Goal: Task Accomplishment & Management: Manage account settings

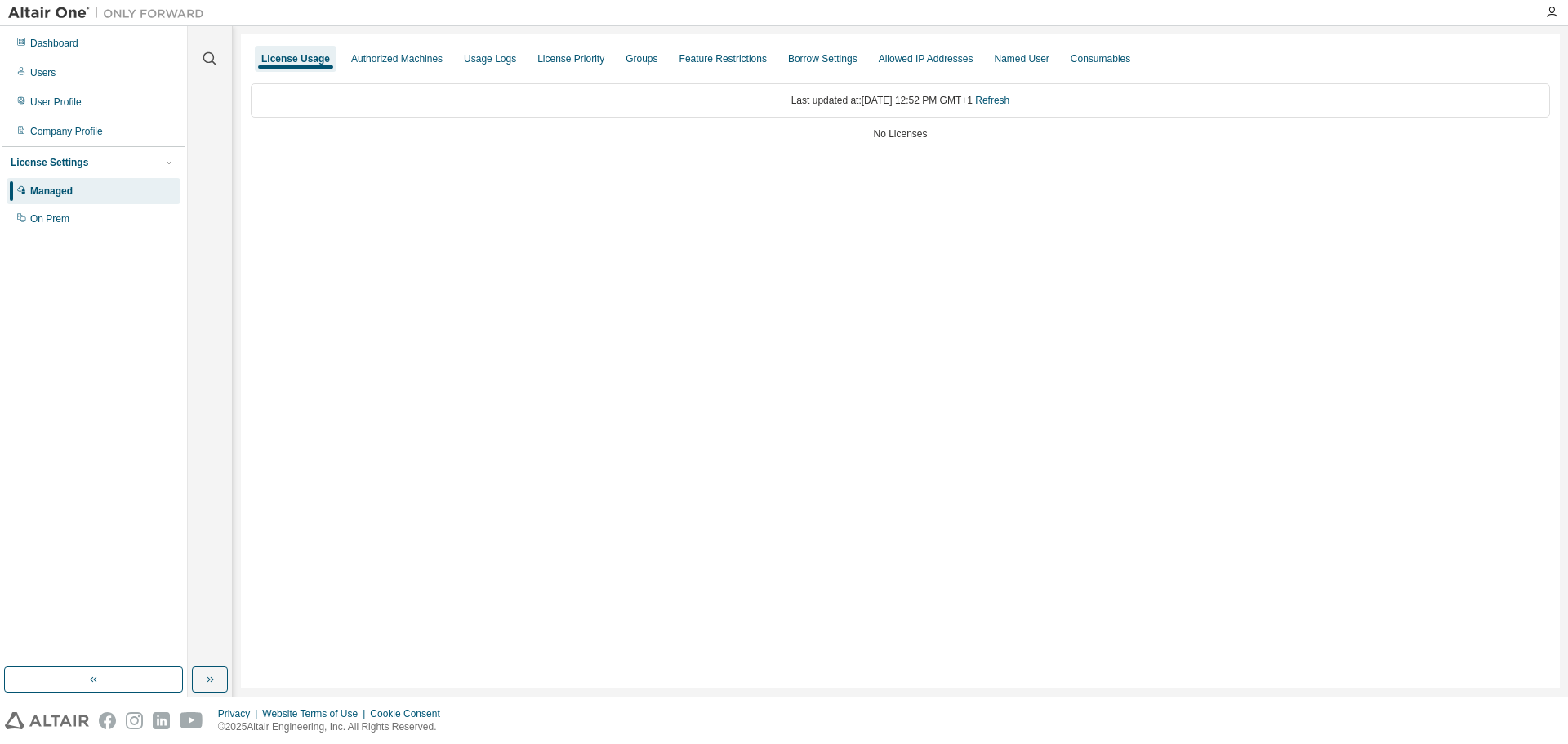
click at [66, 195] on div "Managed" at bounding box center [52, 191] width 43 height 13
click at [74, 73] on div "Users" at bounding box center [94, 73] width 174 height 26
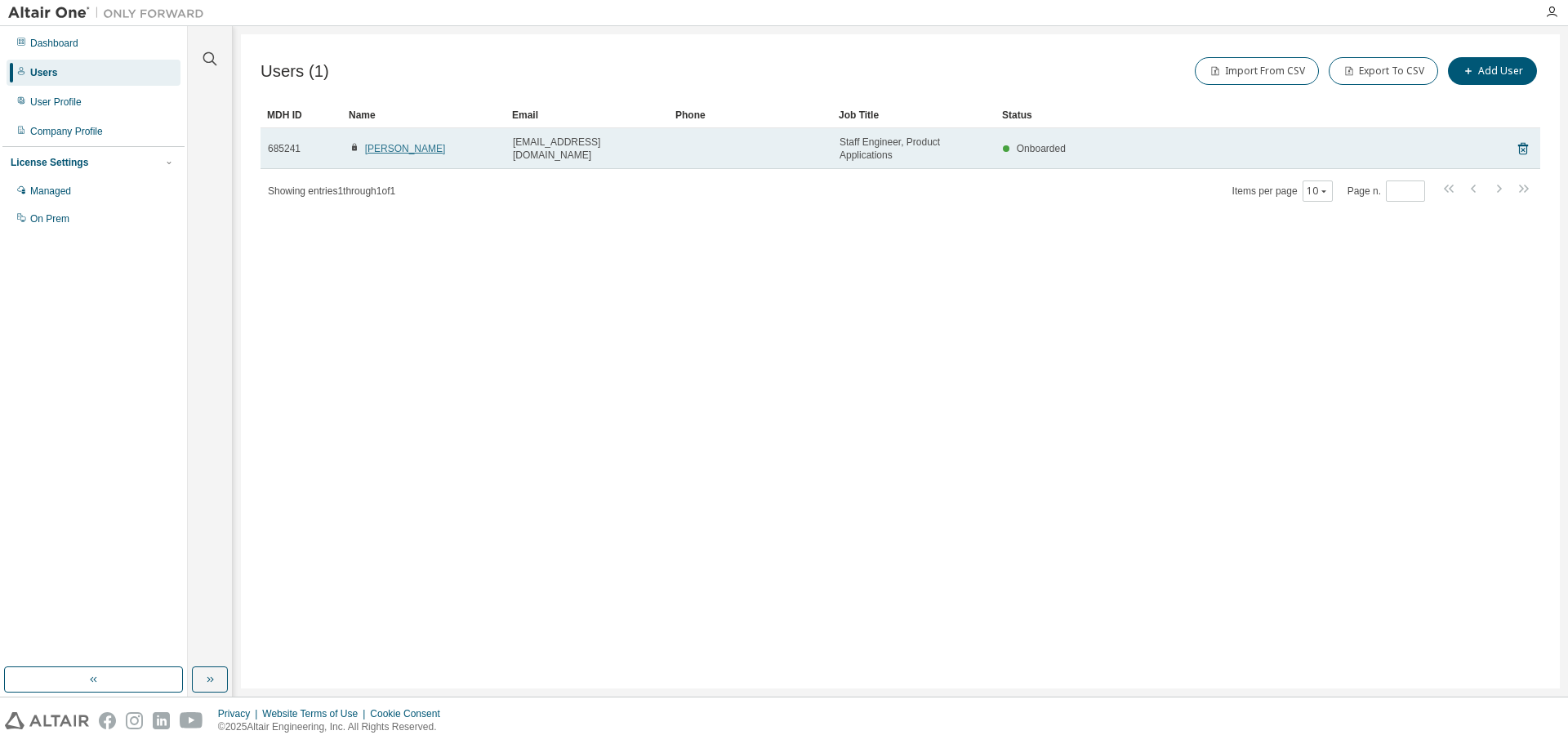
click at [403, 154] on link "[PERSON_NAME]" at bounding box center [406, 149] width 80 height 11
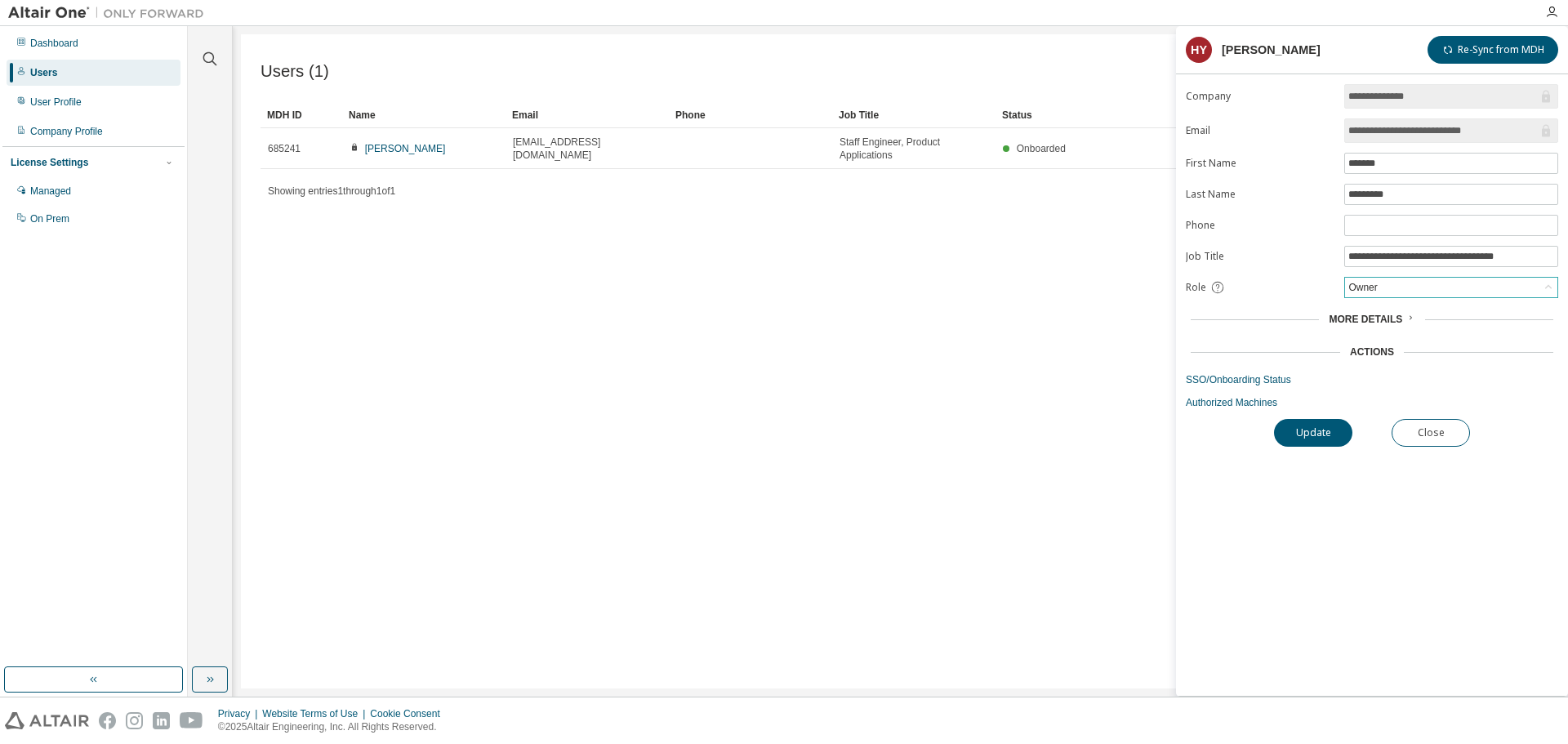
click at [1387, 292] on div "Owner" at bounding box center [1451, 287] width 213 height 20
click at [1378, 313] on li "Admin" at bounding box center [1450, 309] width 209 height 21
click at [1304, 436] on button "Update" at bounding box center [1313, 433] width 78 height 28
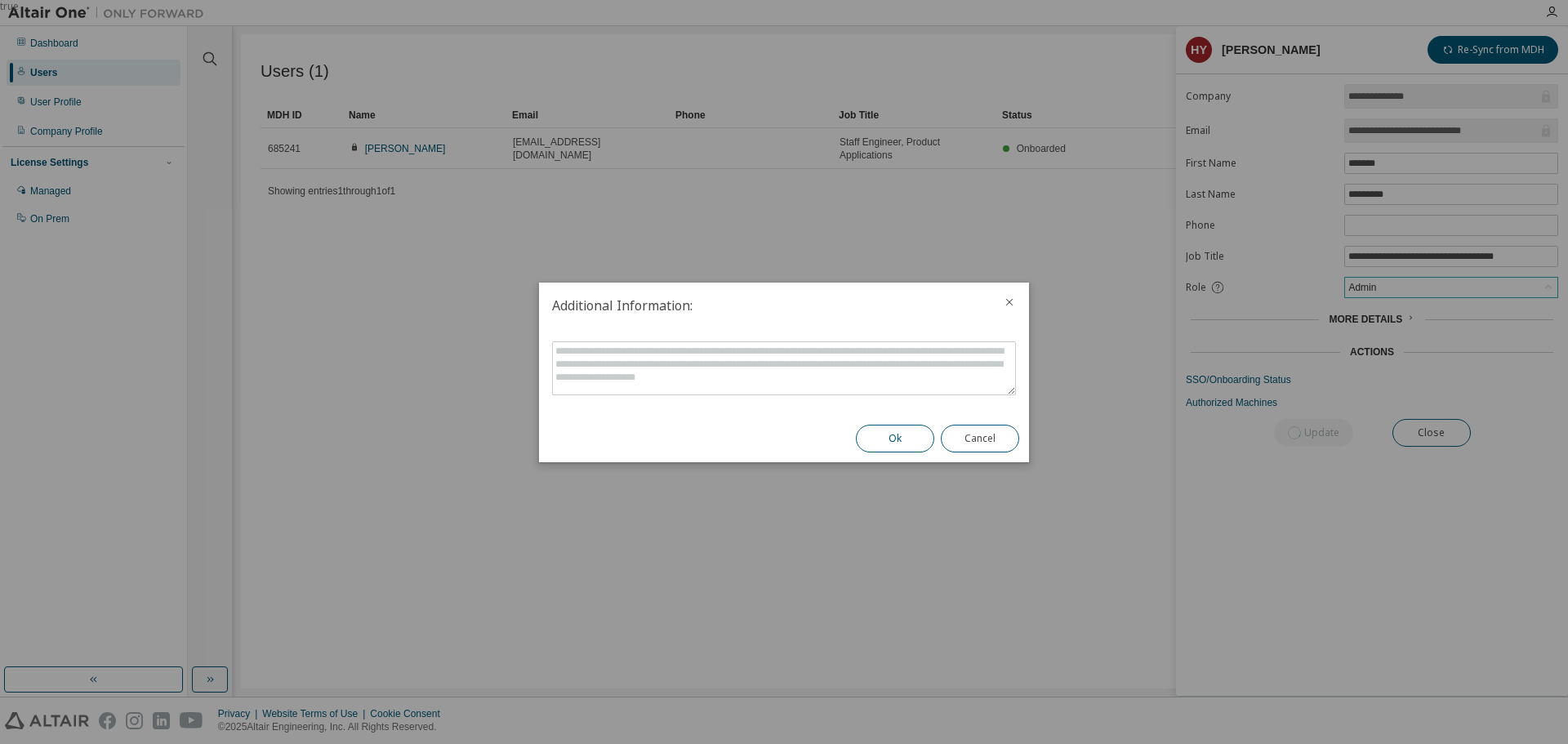
click at [880, 437] on button "Ok" at bounding box center [894, 439] width 78 height 28
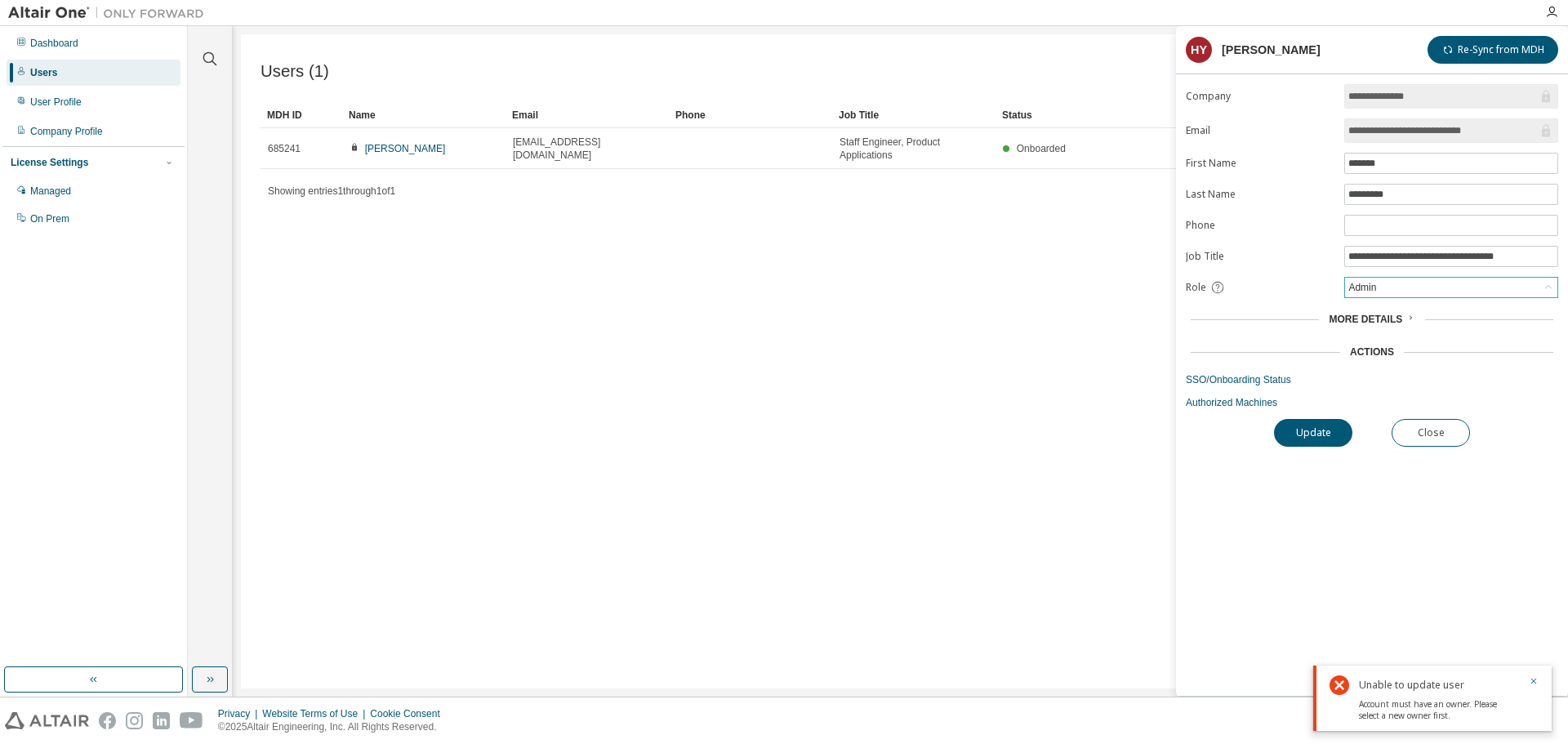
click at [1378, 294] on div "Admin" at bounding box center [1362, 287] width 33 height 18
click at [1365, 335] on li "Owner" at bounding box center [1450, 330] width 209 height 21
click at [1319, 433] on button "Update" at bounding box center [1313, 433] width 78 height 28
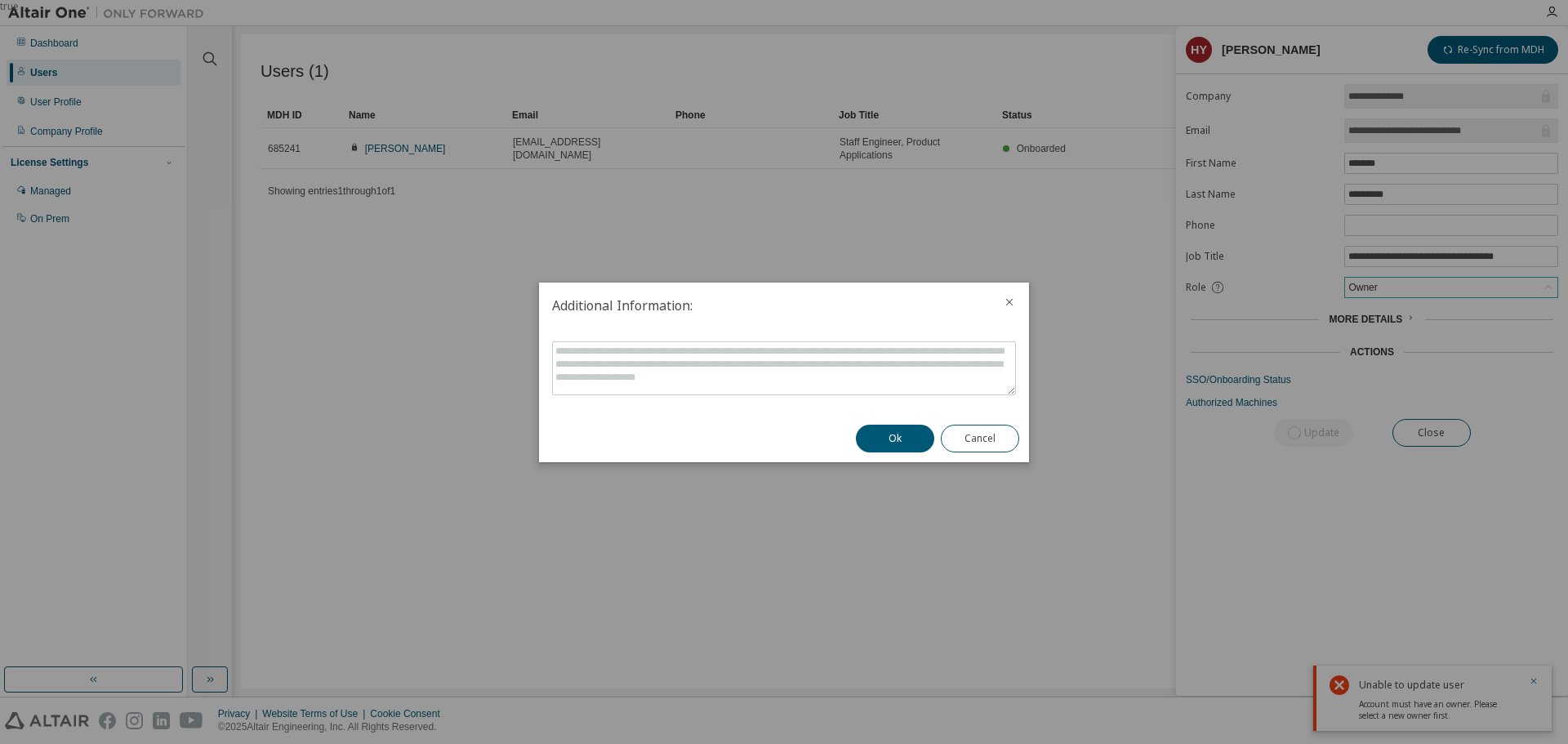
click at [887, 422] on div "Ok Cancel" at bounding box center [938, 439] width 183 height 48
click at [892, 434] on button "Ok" at bounding box center [894, 439] width 78 height 28
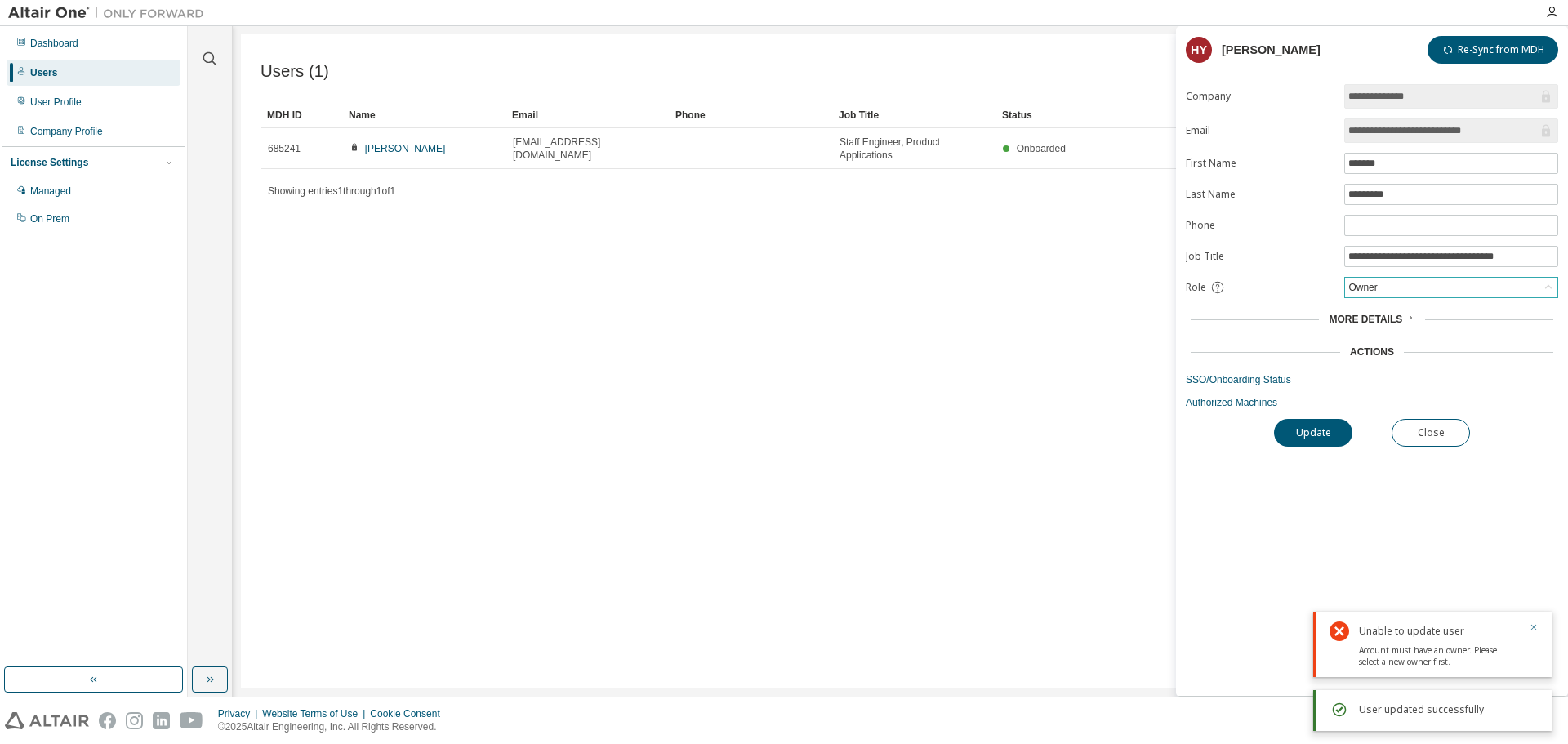
click at [1530, 624] on icon "button" at bounding box center [1534, 627] width 10 height 10
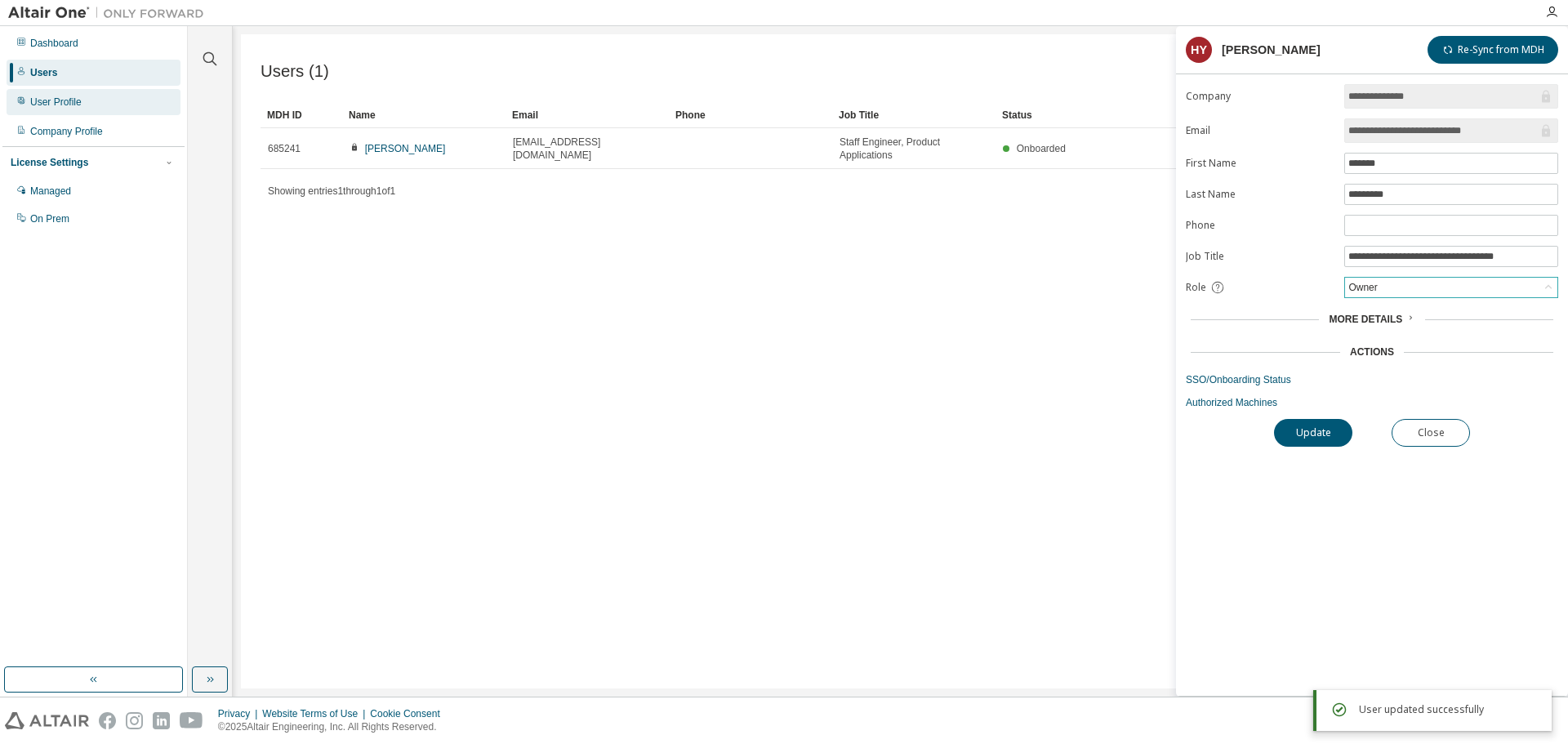
click at [52, 106] on div "User Profile" at bounding box center [56, 102] width 52 height 13
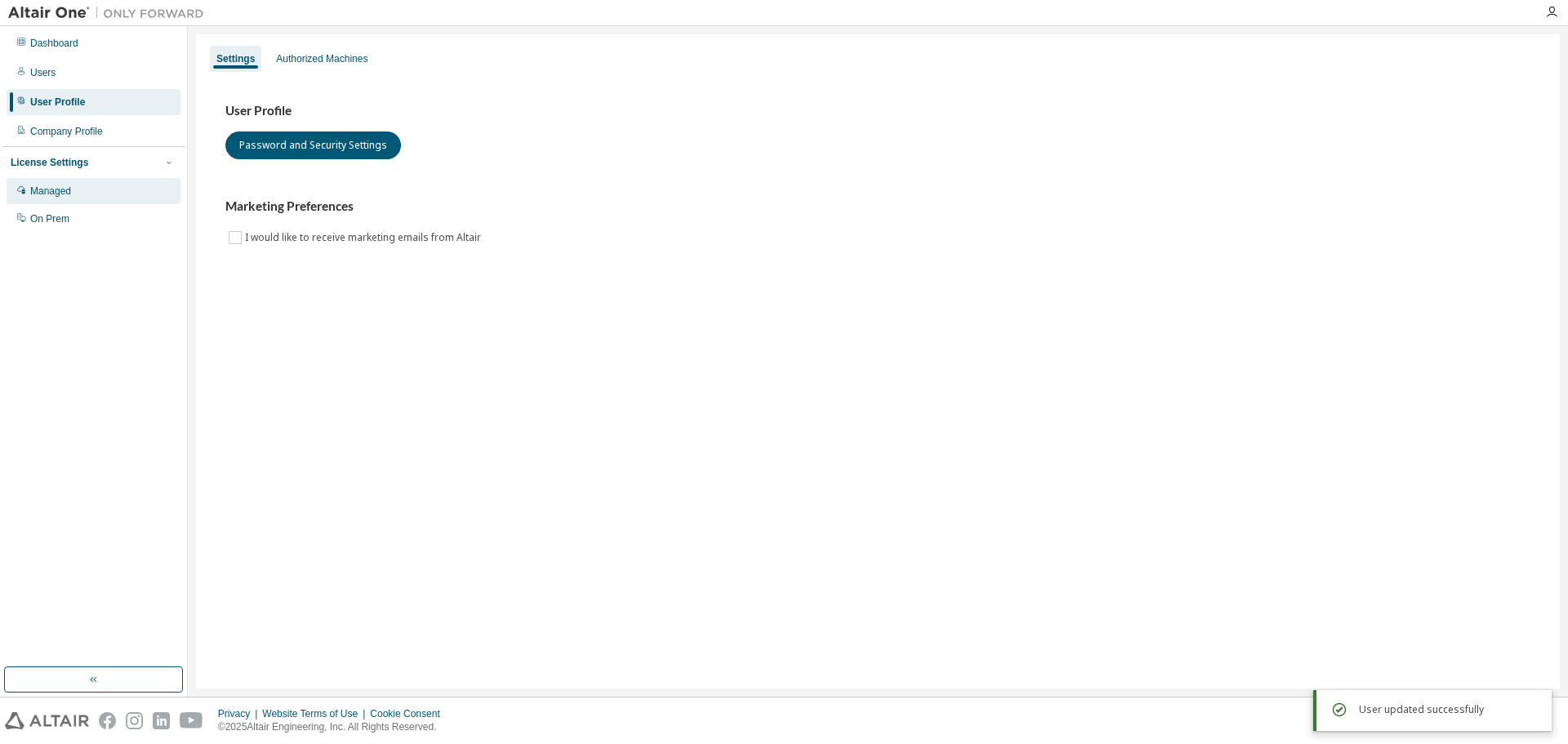
click at [57, 191] on div "Managed" at bounding box center [51, 191] width 41 height 13
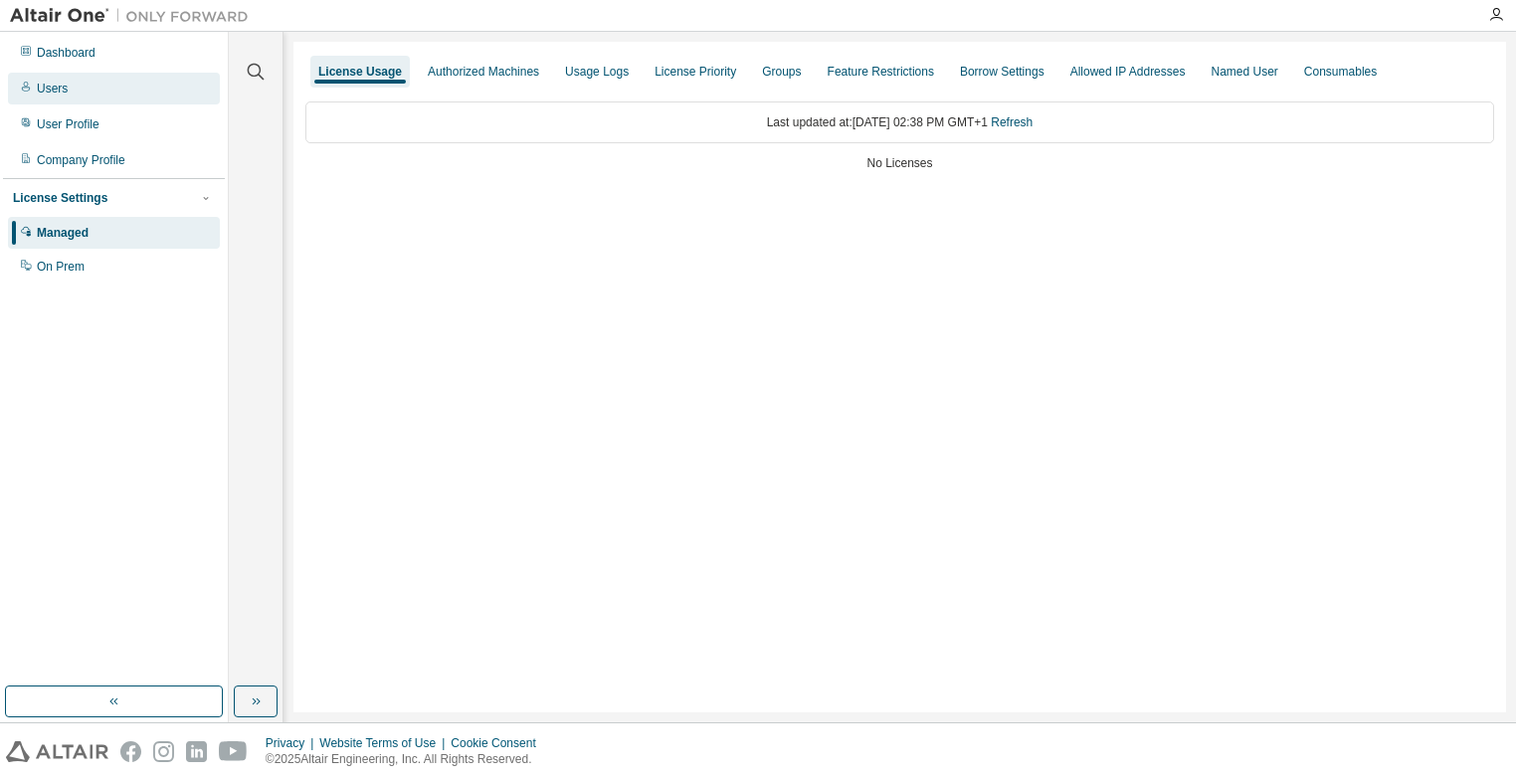
click at [70, 94] on div "Users" at bounding box center [114, 89] width 212 height 32
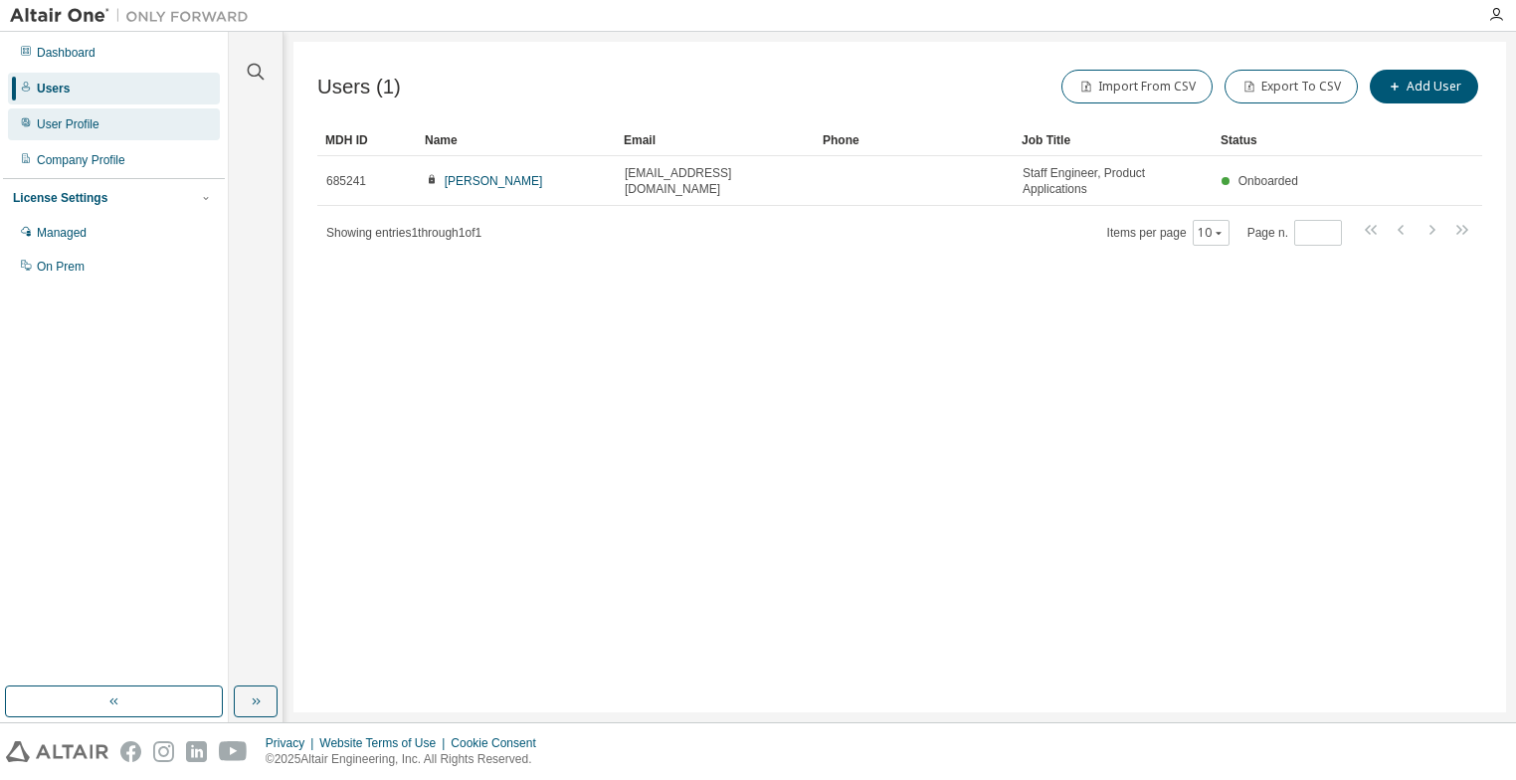
click at [74, 116] on div "User Profile" at bounding box center [68, 124] width 63 height 16
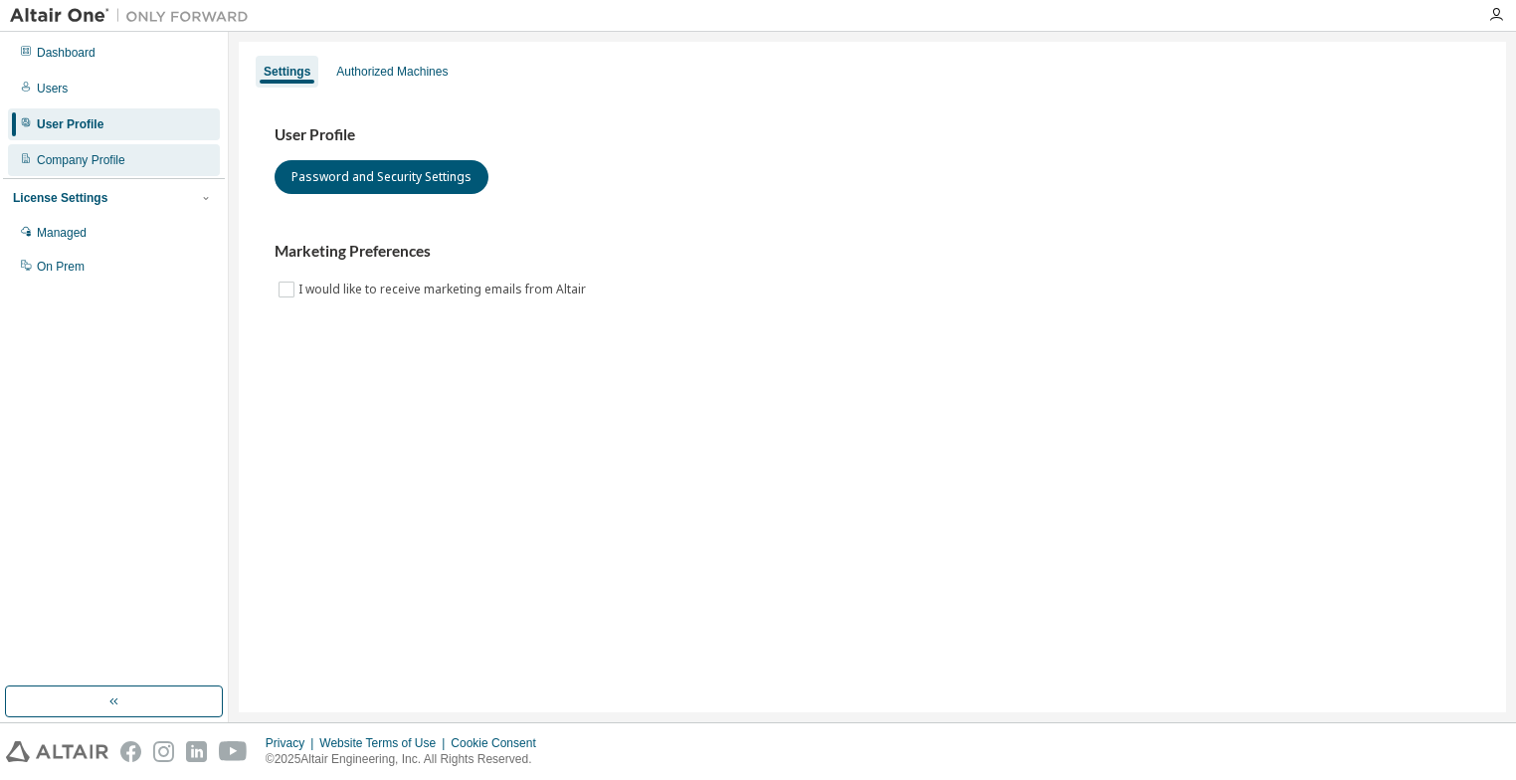
click at [74, 166] on div "Company Profile" at bounding box center [81, 160] width 89 height 16
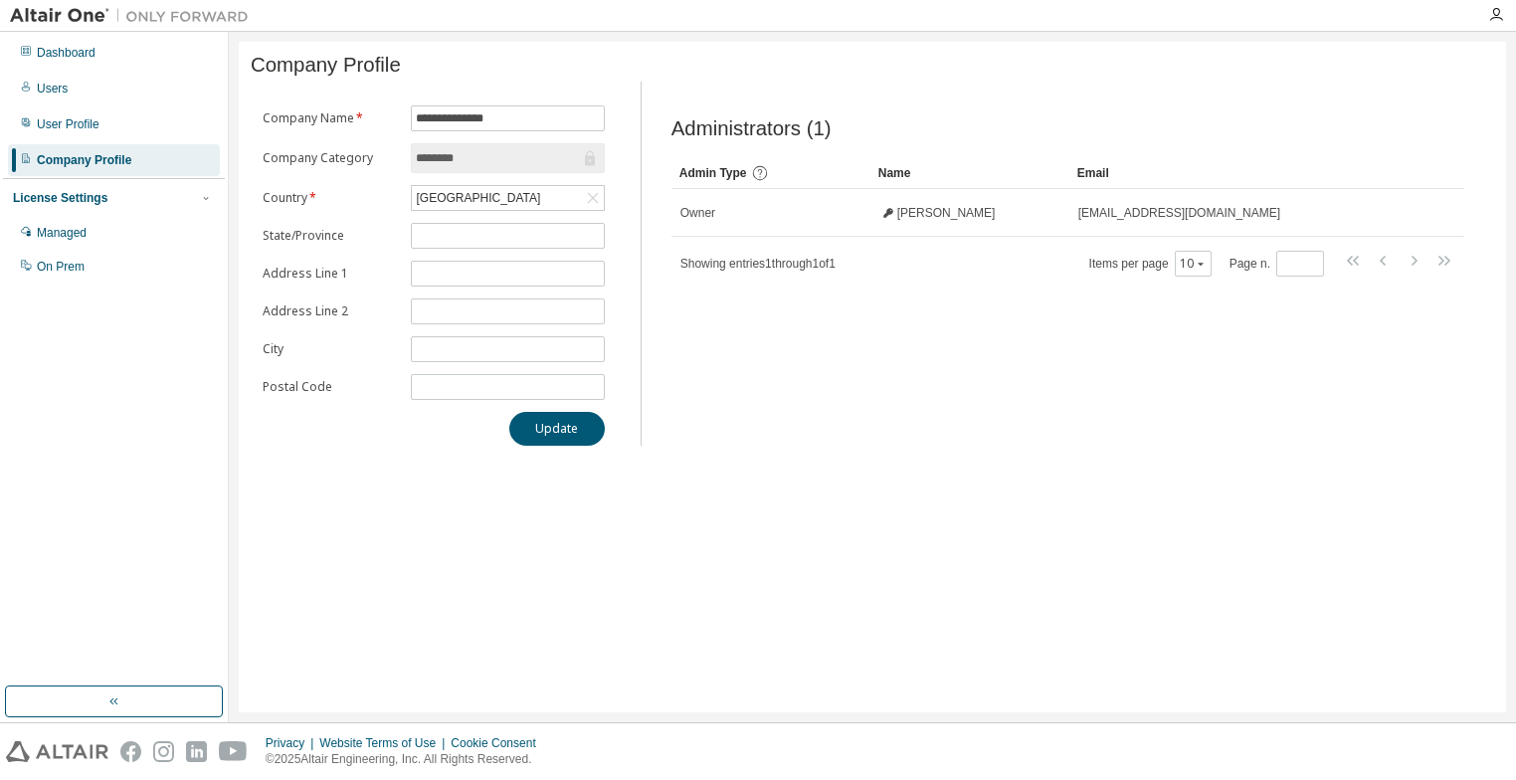
click at [76, 199] on div "License Settings" at bounding box center [60, 198] width 94 height 16
click at [69, 206] on div "License Settings" at bounding box center [60, 198] width 94 height 16
click at [93, 240] on div "Managed" at bounding box center [114, 233] width 212 height 32
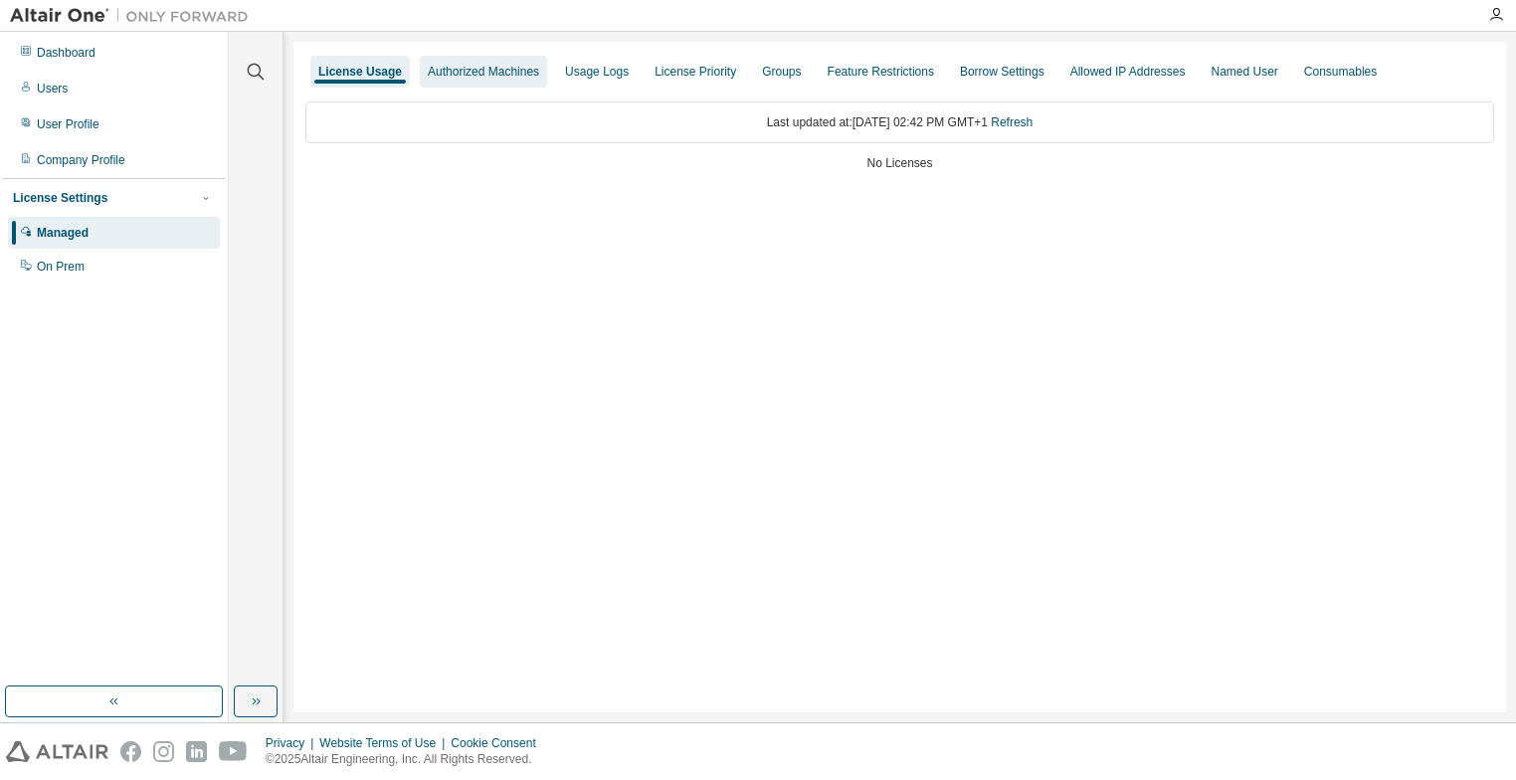
click at [482, 77] on div "Authorized Machines" at bounding box center [483, 72] width 111 height 16
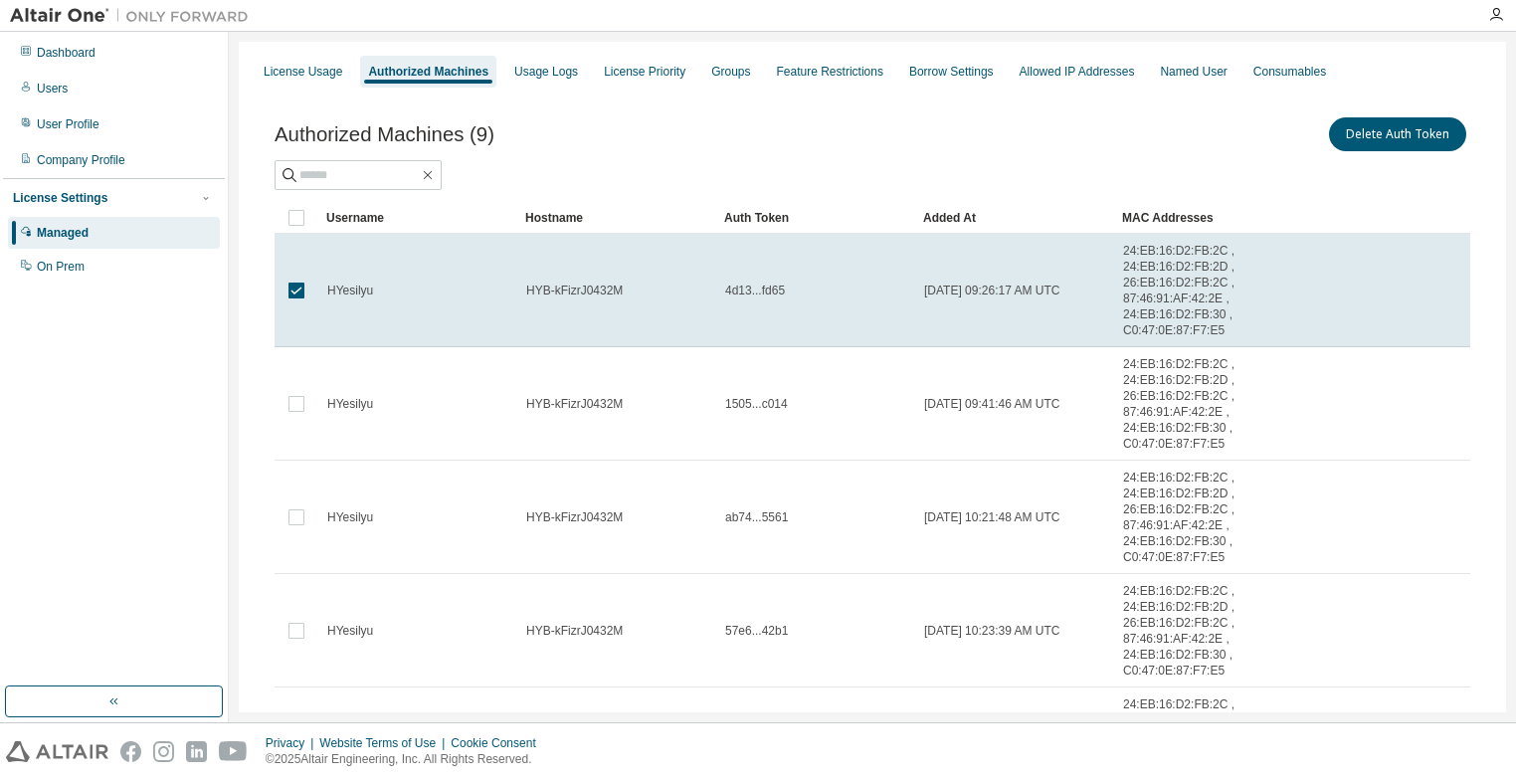
click at [311, 213] on td at bounding box center [297, 218] width 44 height 32
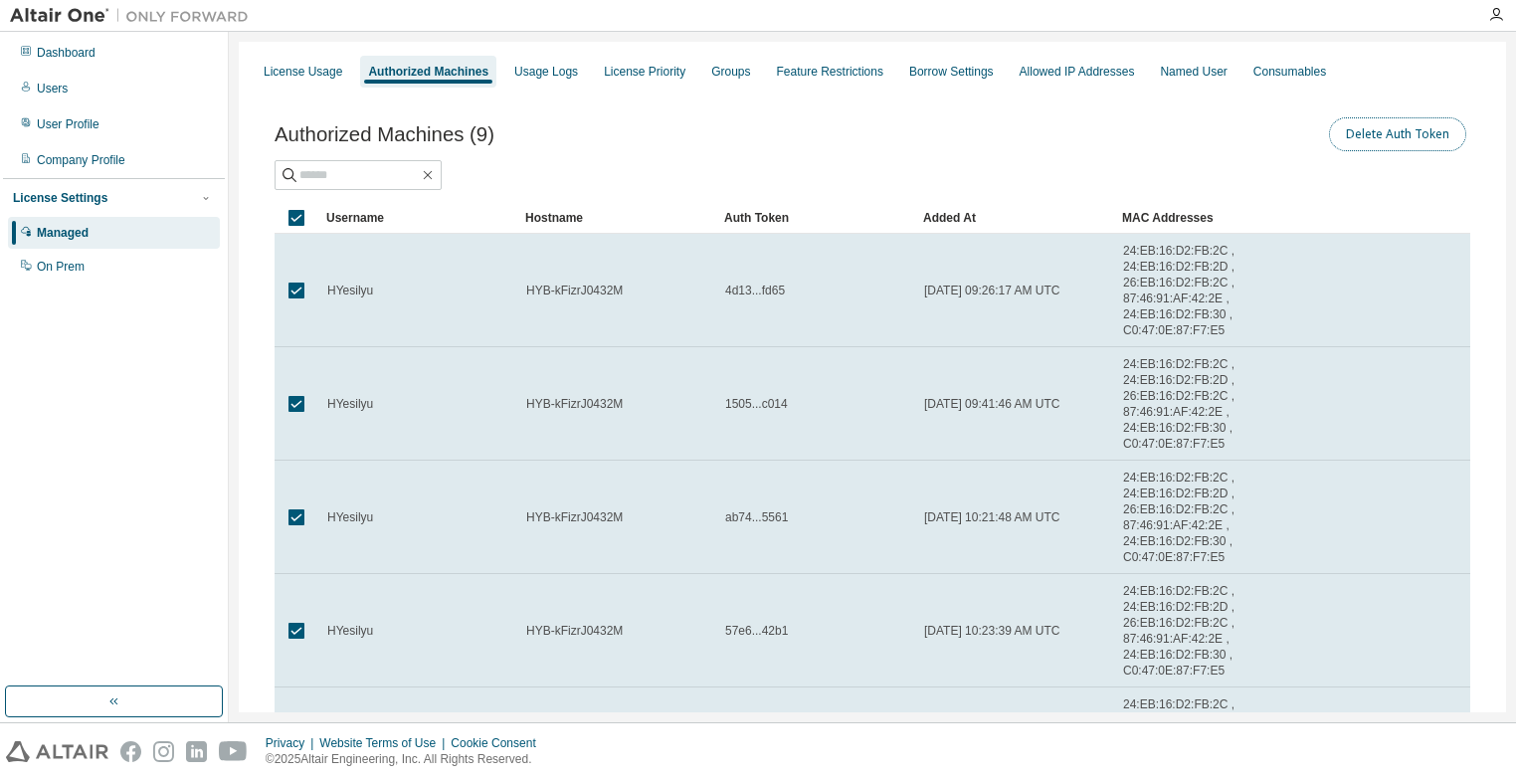
click at [1373, 138] on button "Delete Auth Token" at bounding box center [1397, 134] width 137 height 34
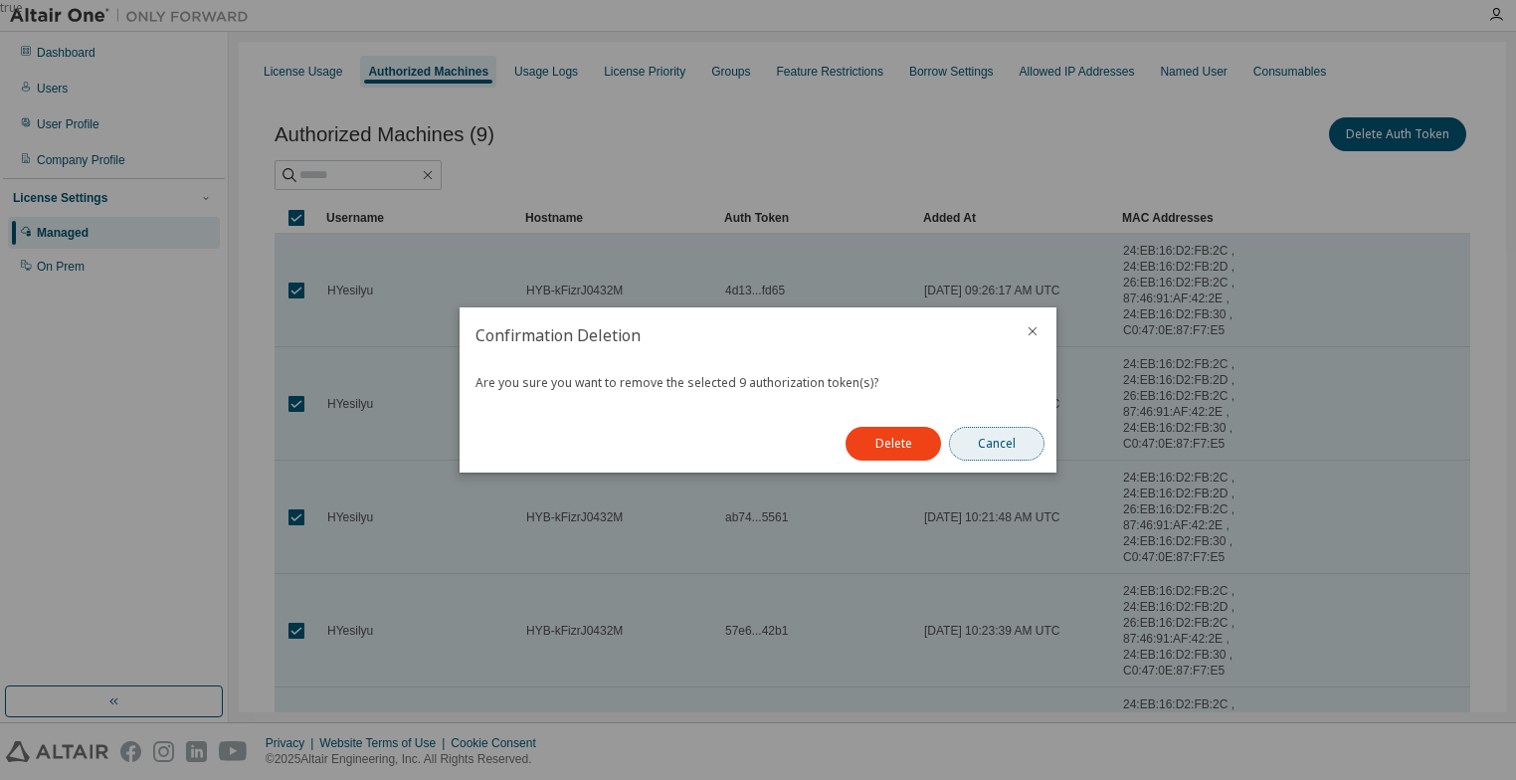
click at [1020, 450] on button "Cancel" at bounding box center [996, 444] width 95 height 34
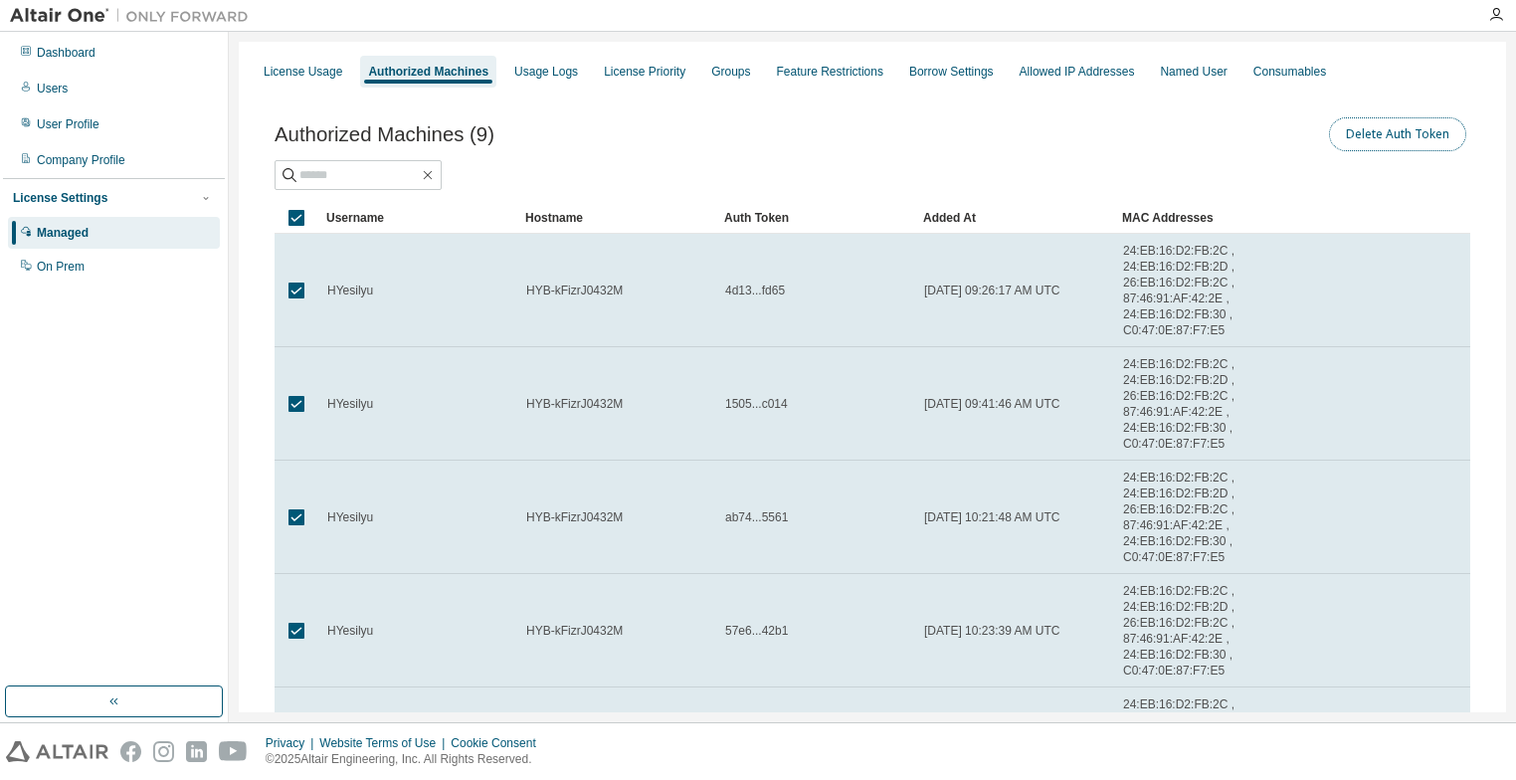
click at [1378, 145] on button "Delete Auth Token" at bounding box center [1397, 134] width 137 height 34
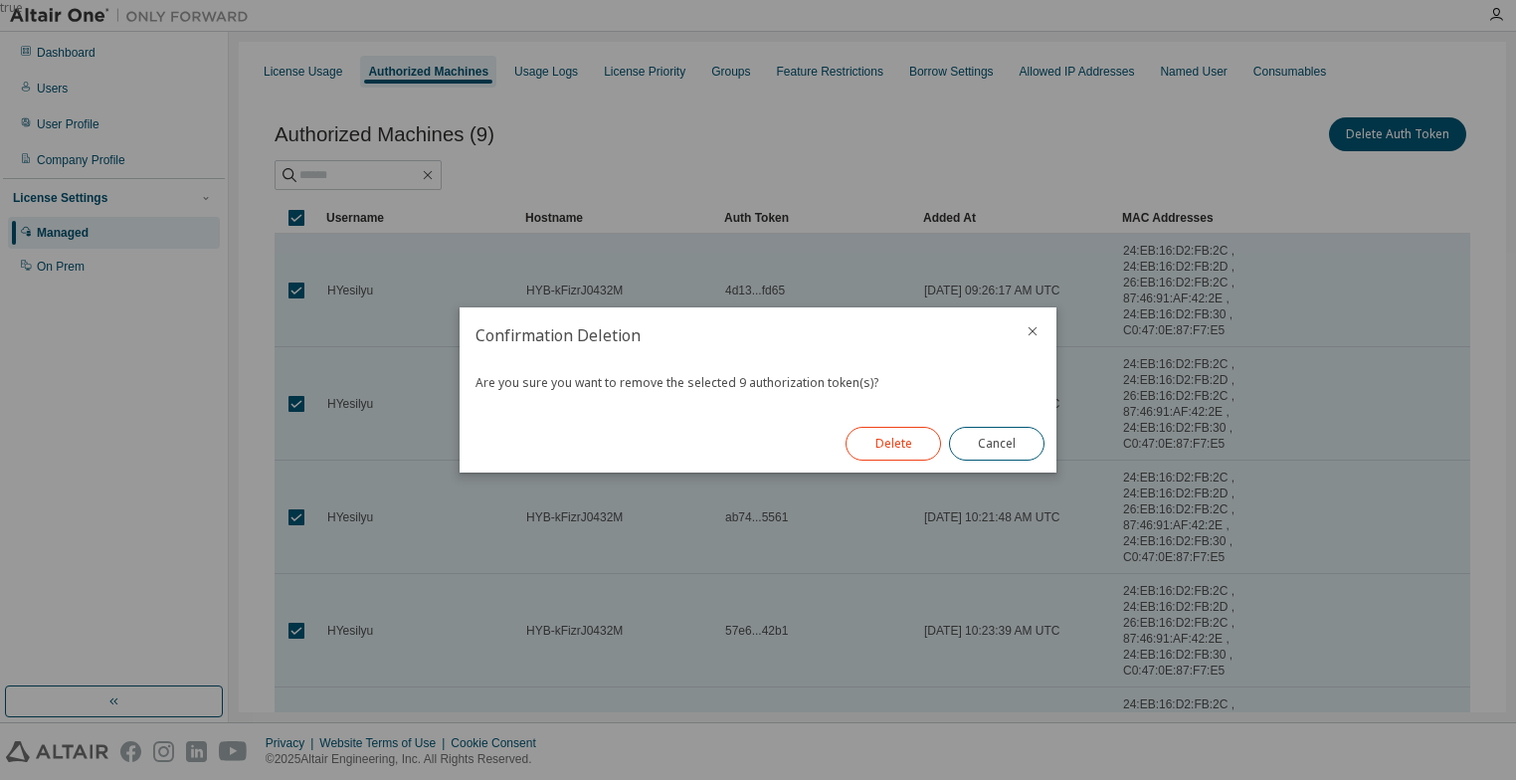
click at [889, 443] on button "Delete" at bounding box center [892, 444] width 95 height 34
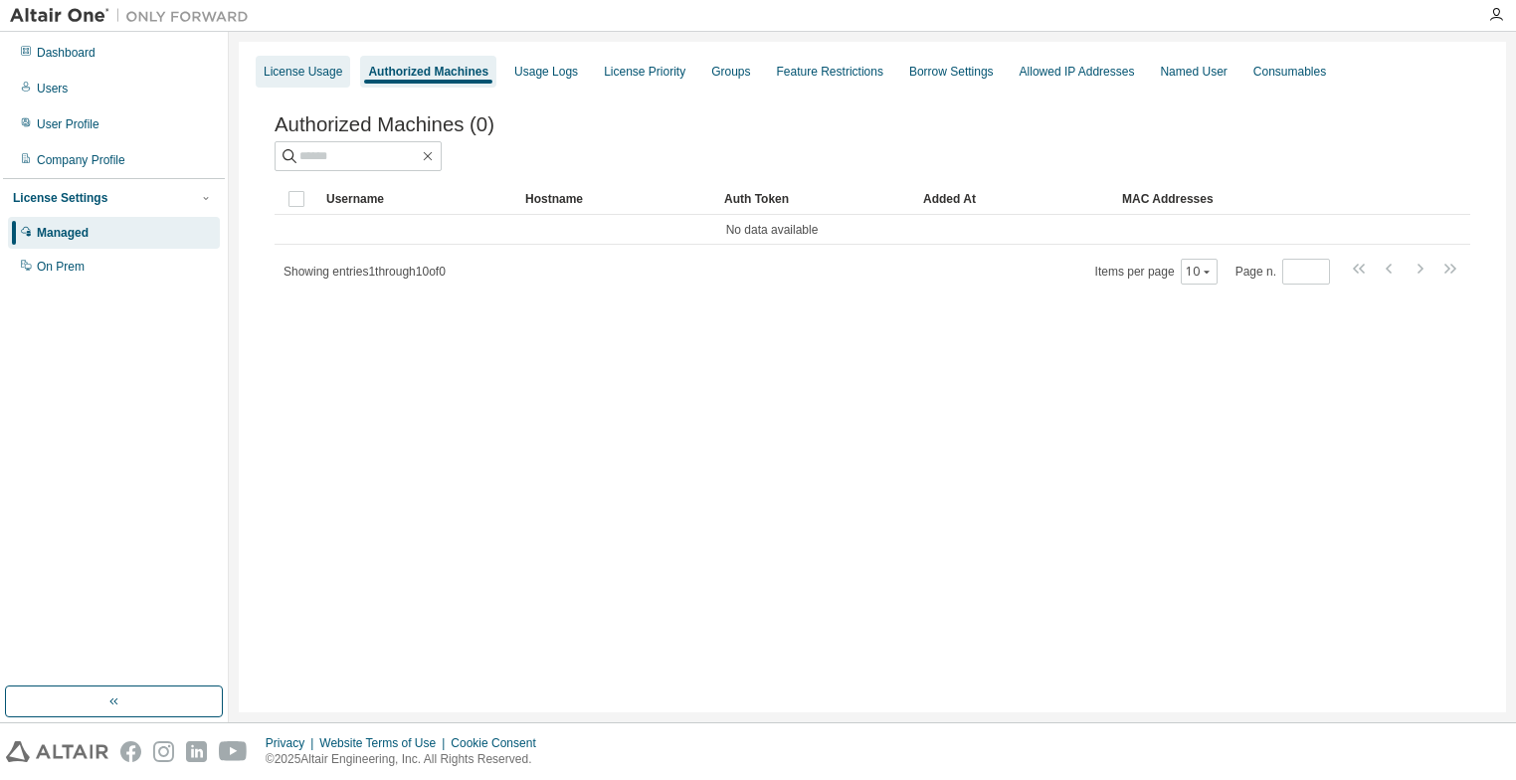
click at [287, 80] on div "License Usage" at bounding box center [303, 72] width 94 height 32
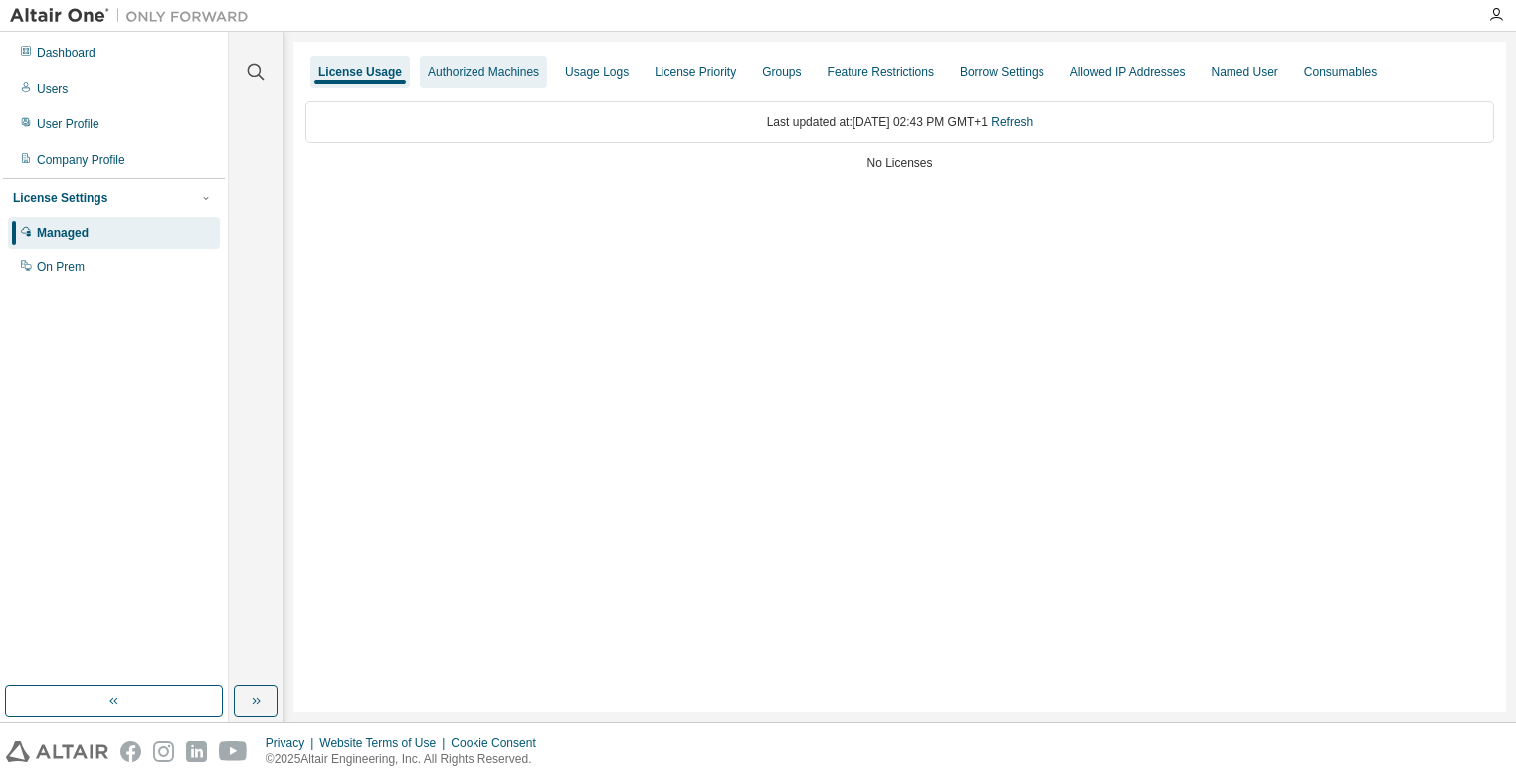
click at [460, 78] on div "Authorized Machines" at bounding box center [483, 72] width 111 height 16
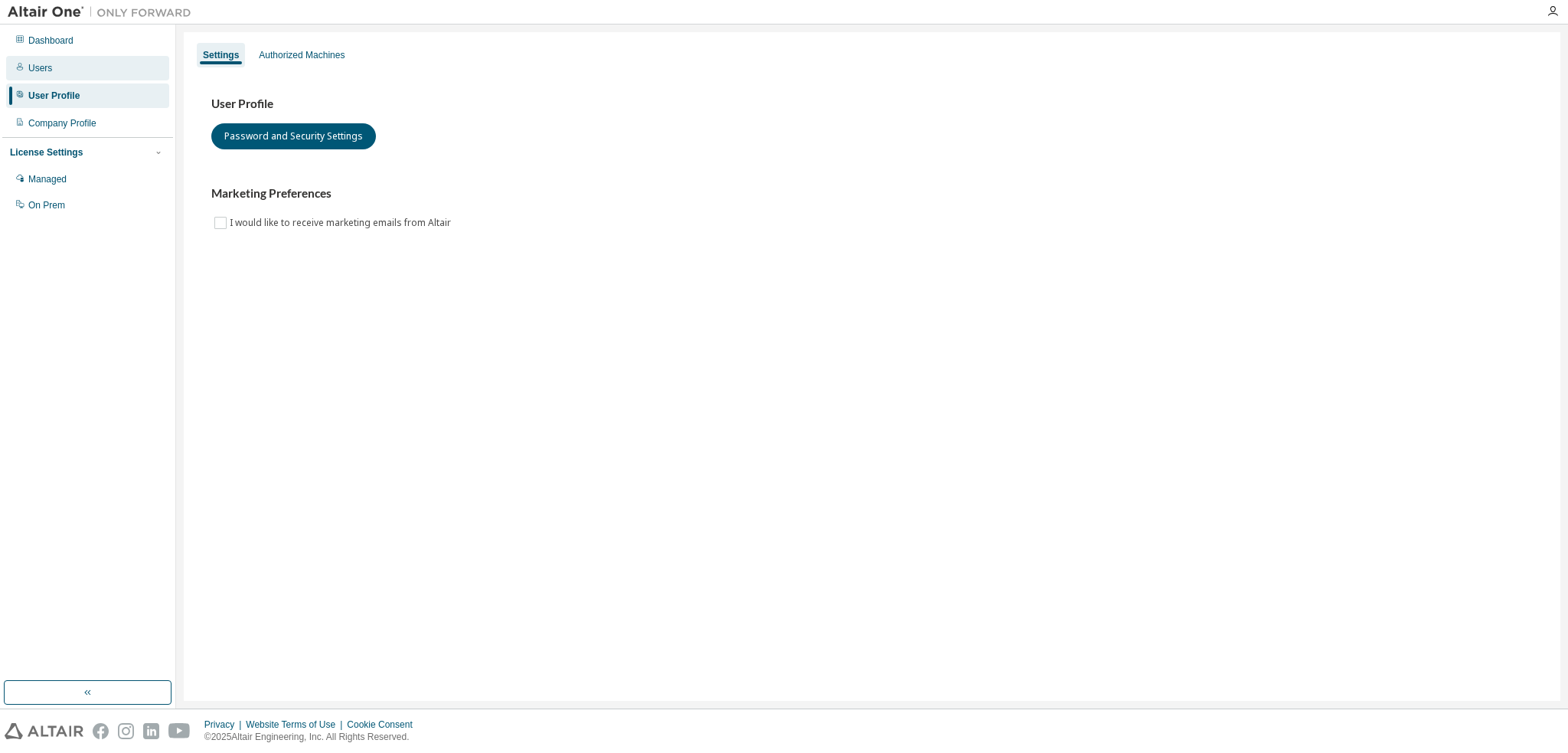
click at [56, 67] on div "Users" at bounding box center [88, 69] width 163 height 25
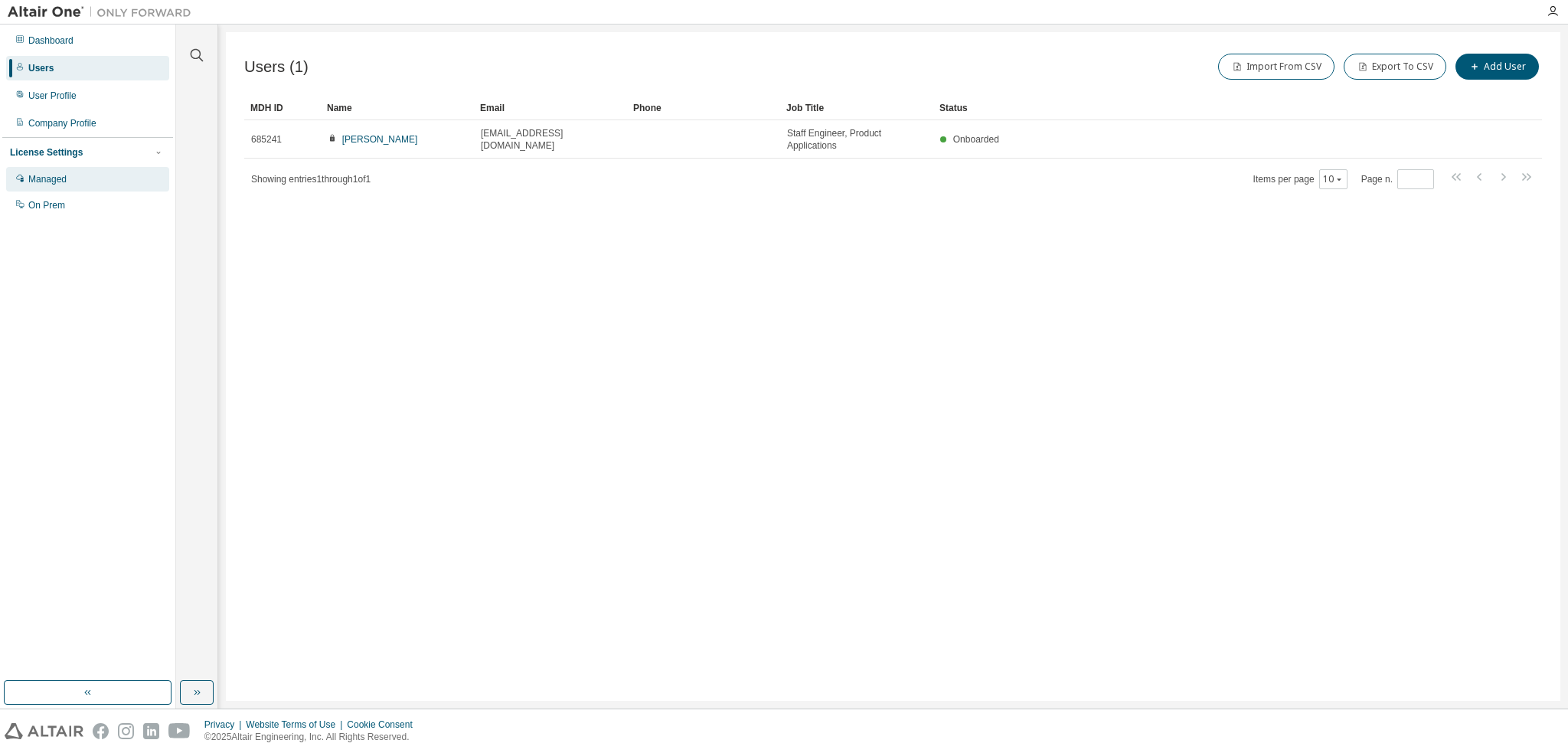
click at [55, 183] on div "Managed" at bounding box center [48, 179] width 38 height 12
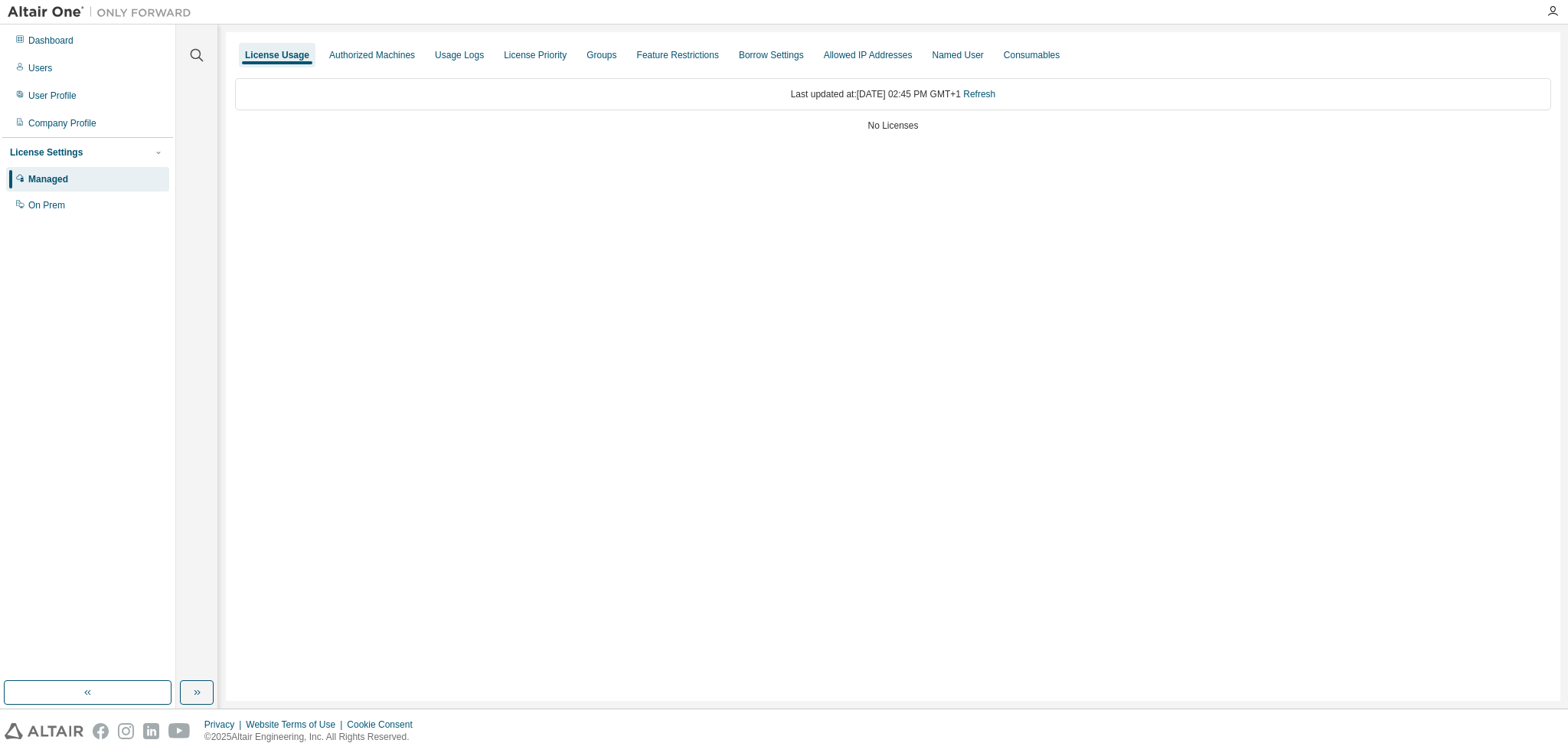
click at [365, 72] on div "Last updated at: Thu 2025-09-04 02:45 PM GMT+1 Refresh No Licenses" at bounding box center [893, 106] width 1316 height 75
click at [367, 61] on div "Authorized Machines" at bounding box center [372, 55] width 85 height 12
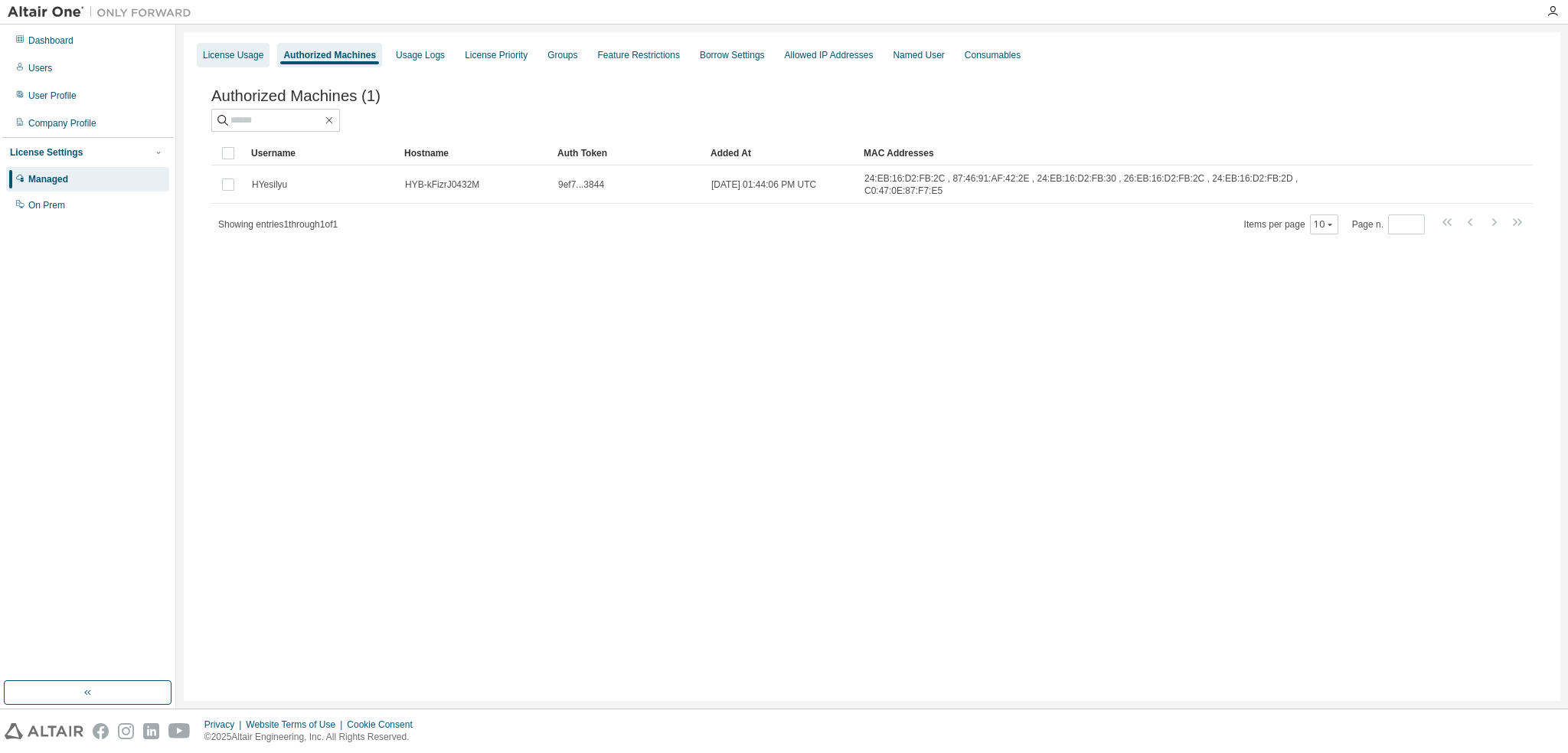
click at [203, 63] on div "License Usage" at bounding box center [233, 55] width 72 height 25
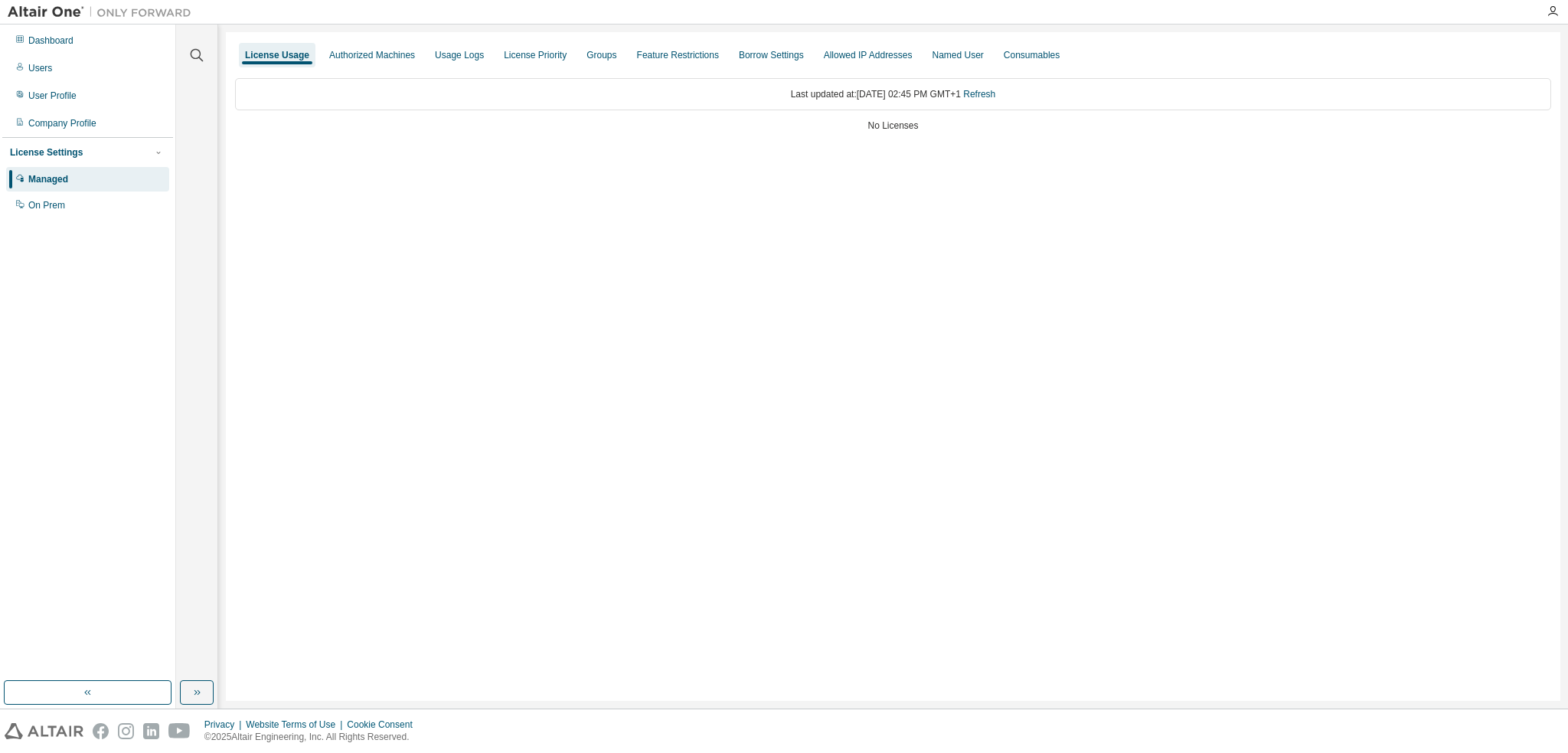
click at [879, 129] on div "No Licenses" at bounding box center [893, 126] width 1316 height 12
click at [995, 98] on link "Refresh" at bounding box center [979, 94] width 32 height 11
click at [50, 72] on div "Users" at bounding box center [40, 69] width 24 height 12
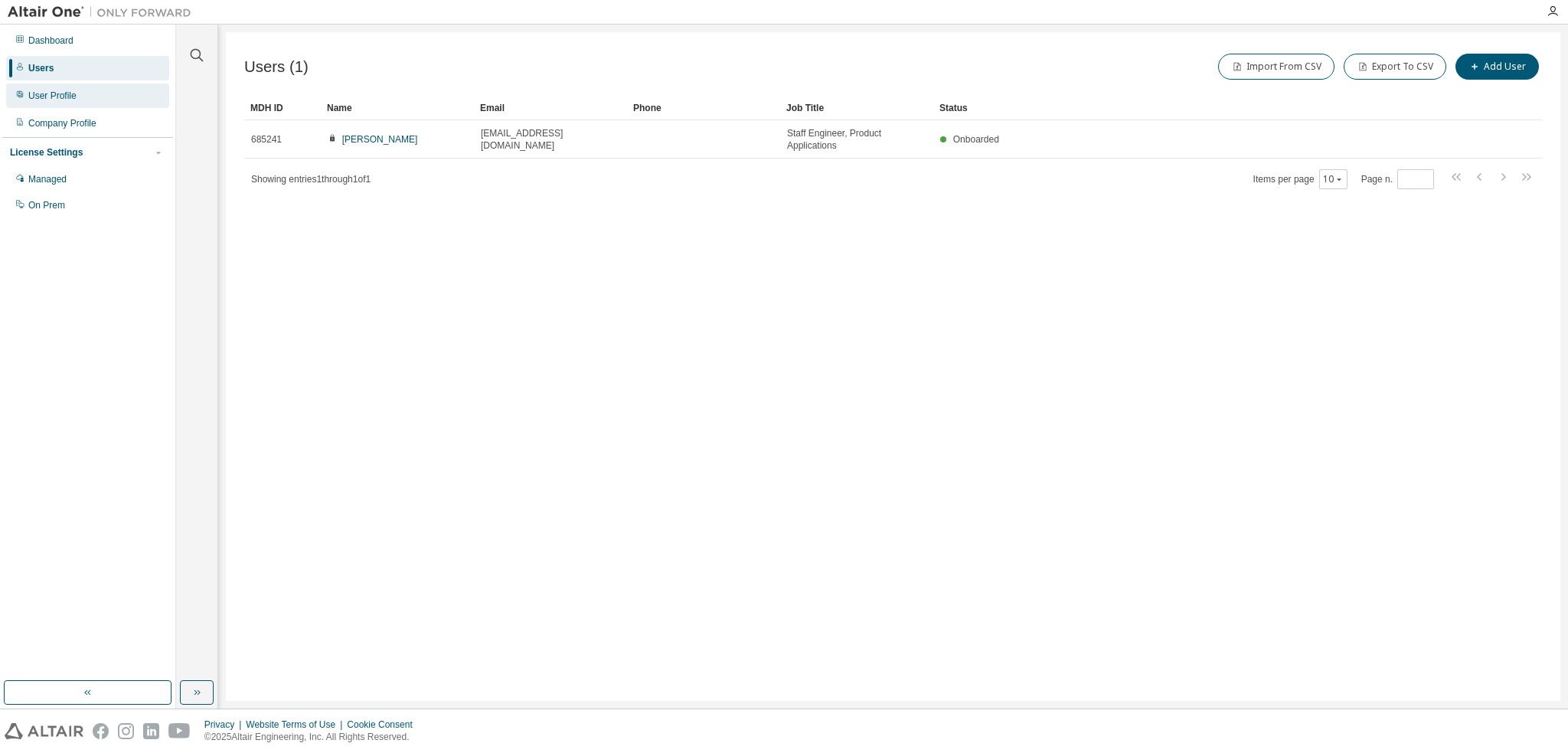
click at [71, 99] on div "User Profile" at bounding box center [52, 95] width 48 height 12
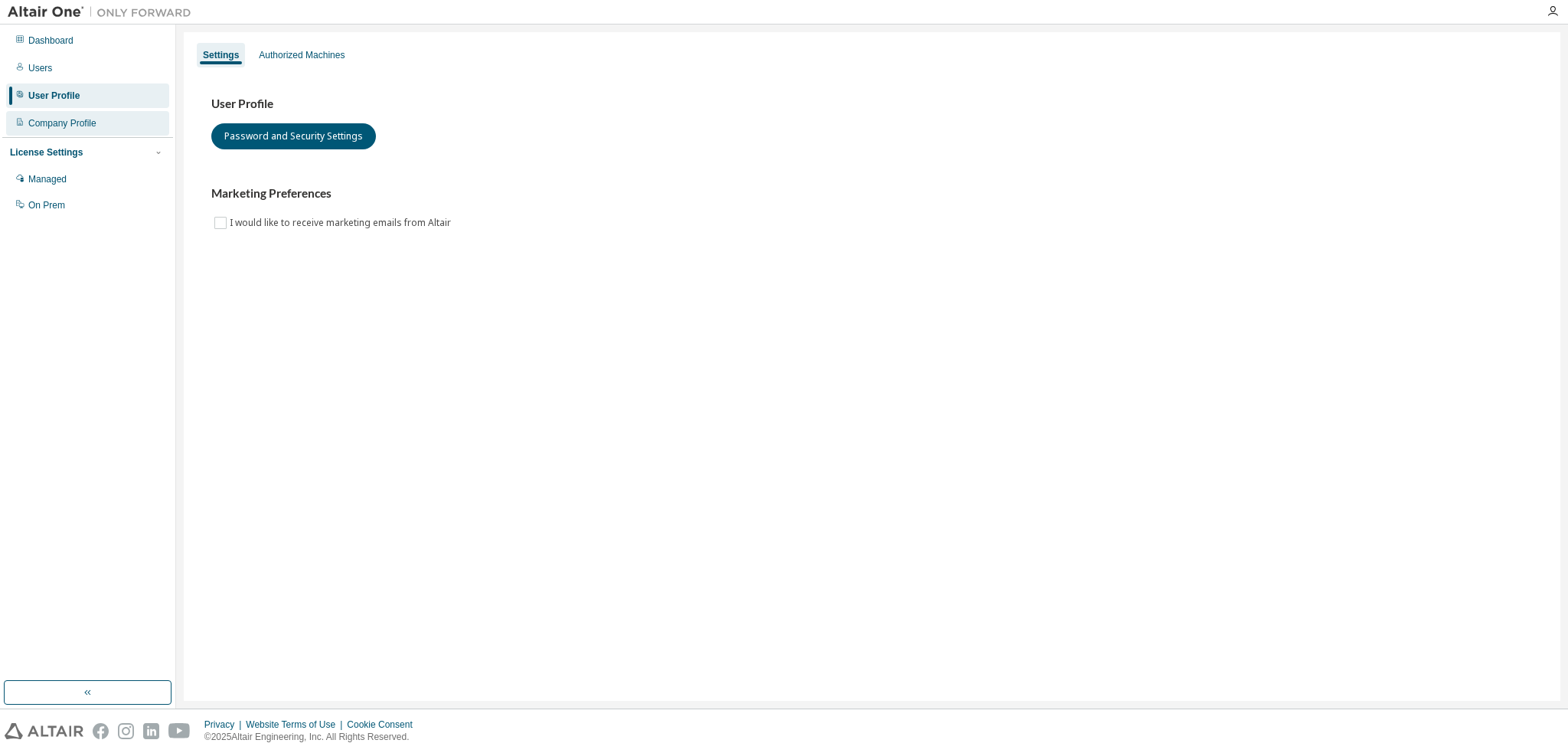
click at [70, 122] on div "Company Profile" at bounding box center [62, 123] width 69 height 12
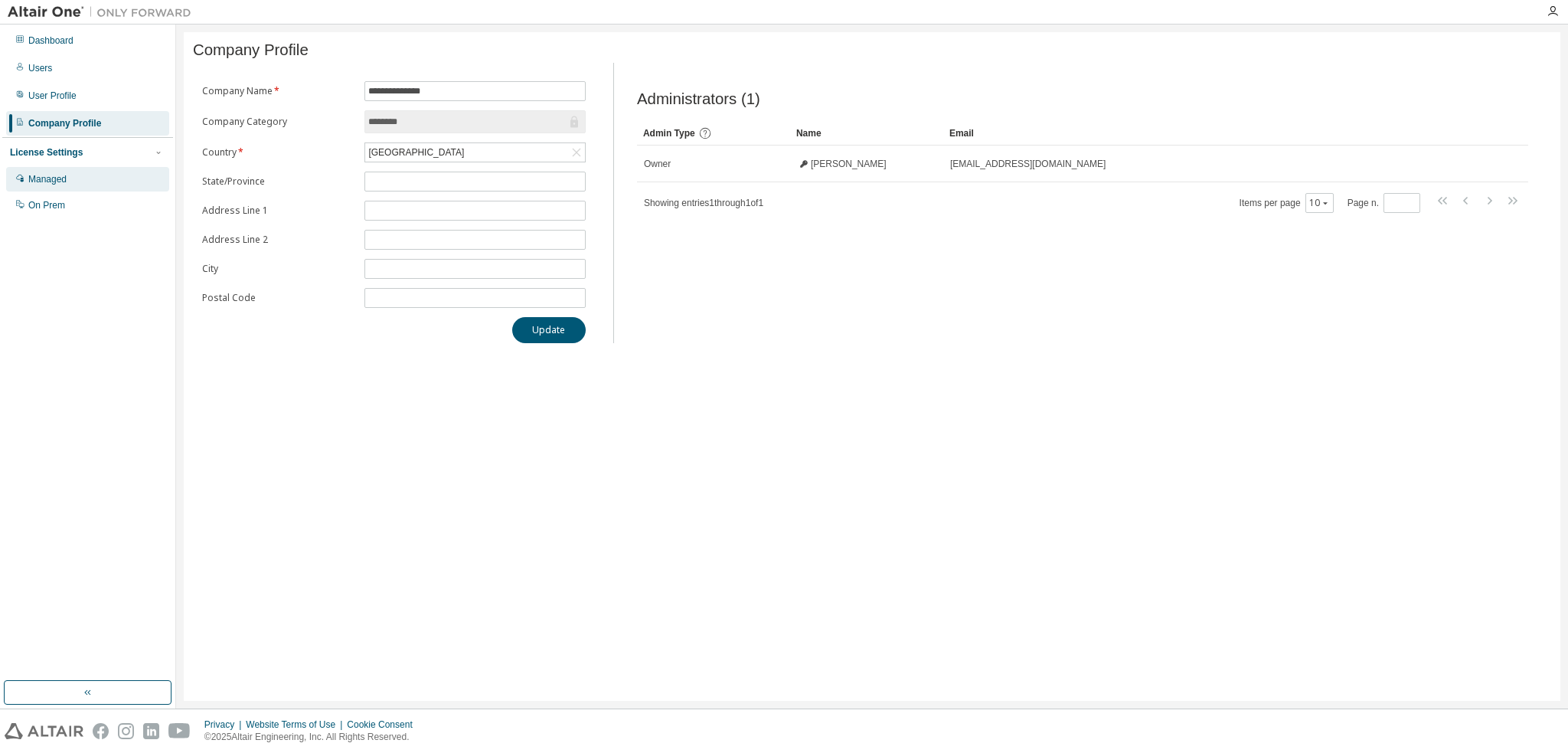
click at [55, 181] on div "Managed" at bounding box center [48, 179] width 38 height 12
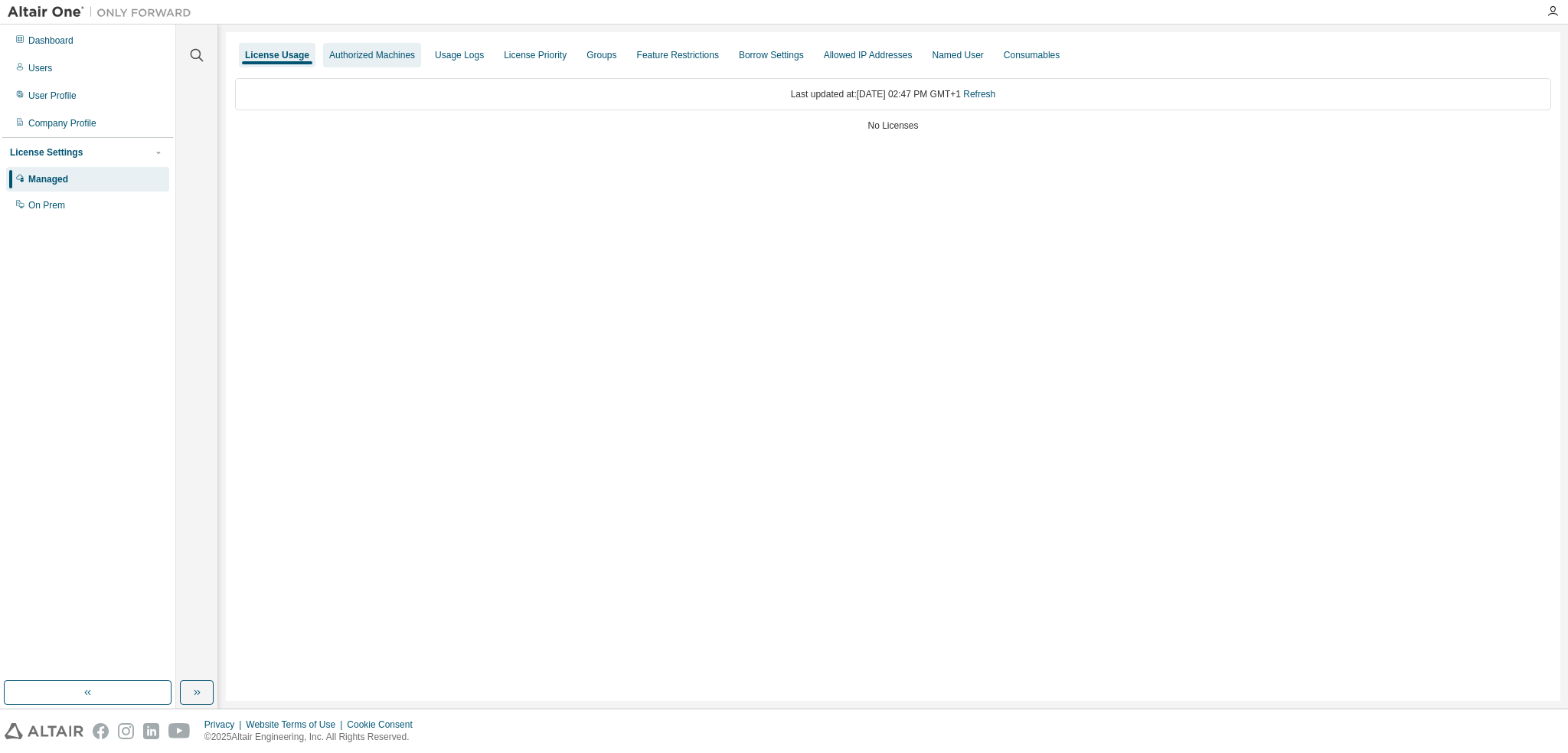
click at [380, 55] on div "Authorized Machines" at bounding box center [372, 55] width 85 height 12
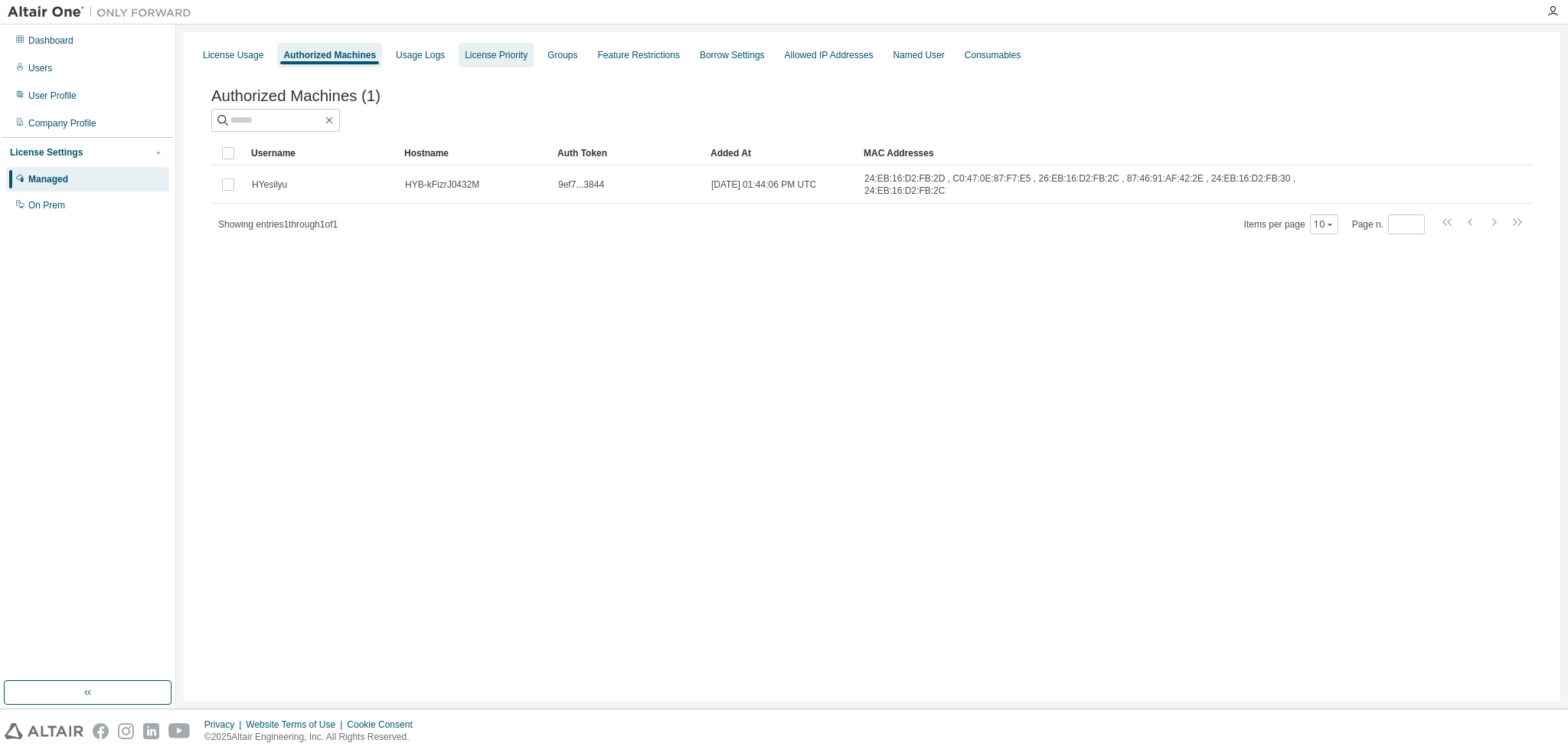
click at [512, 64] on div "License Priority" at bounding box center [496, 55] width 75 height 25
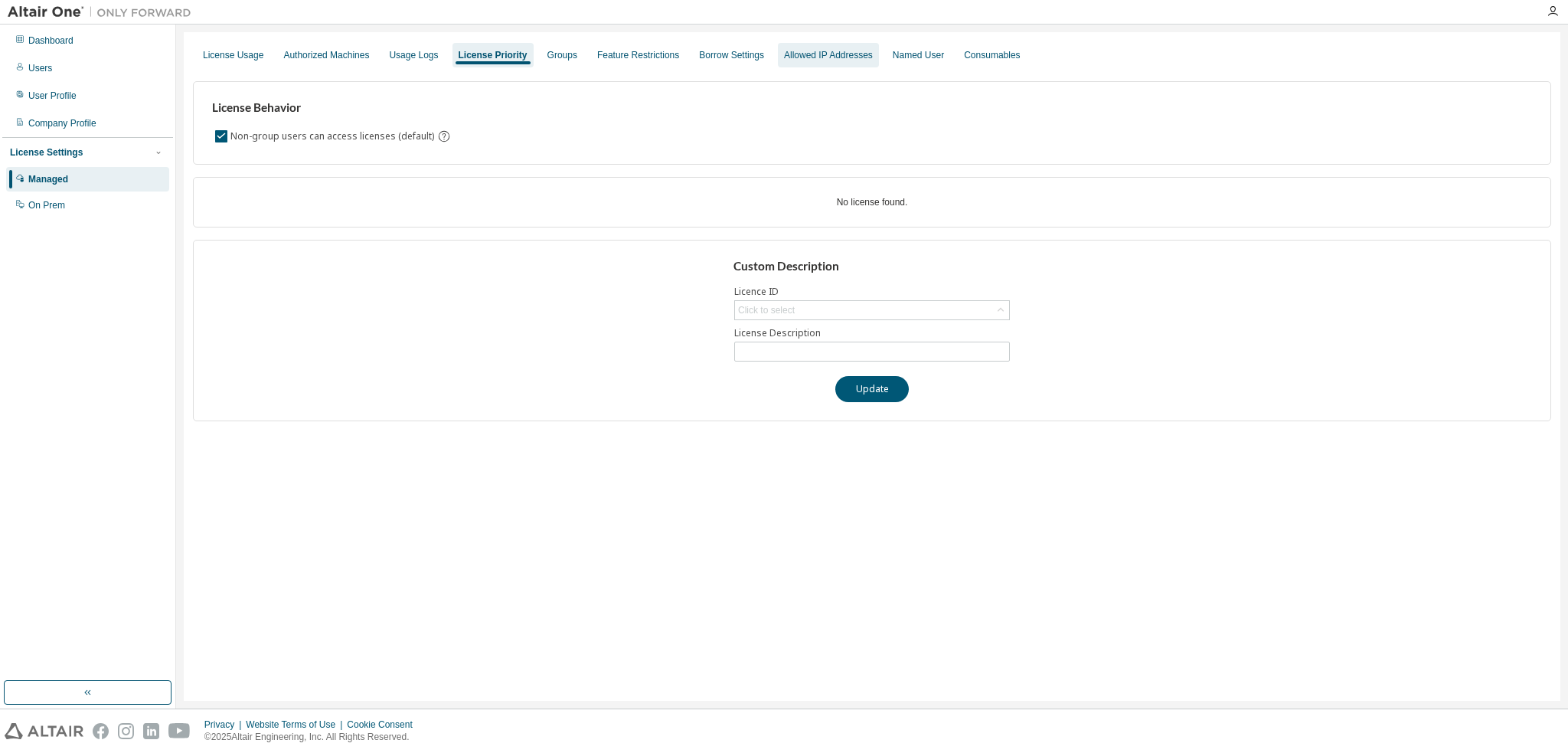
click at [822, 59] on div "Allowed IP Addresses" at bounding box center [828, 55] width 89 height 12
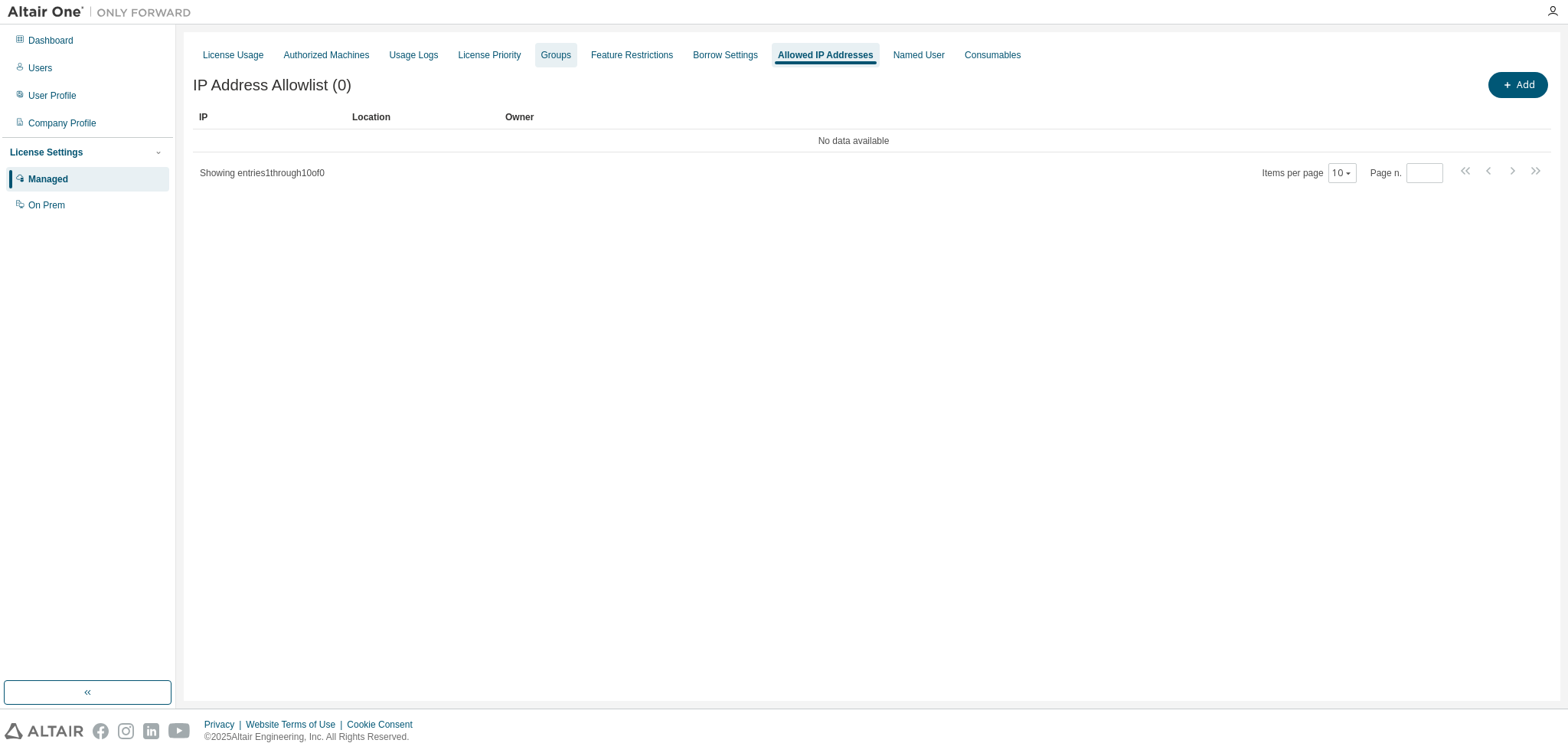
click at [539, 65] on div "Groups" at bounding box center [556, 55] width 42 height 25
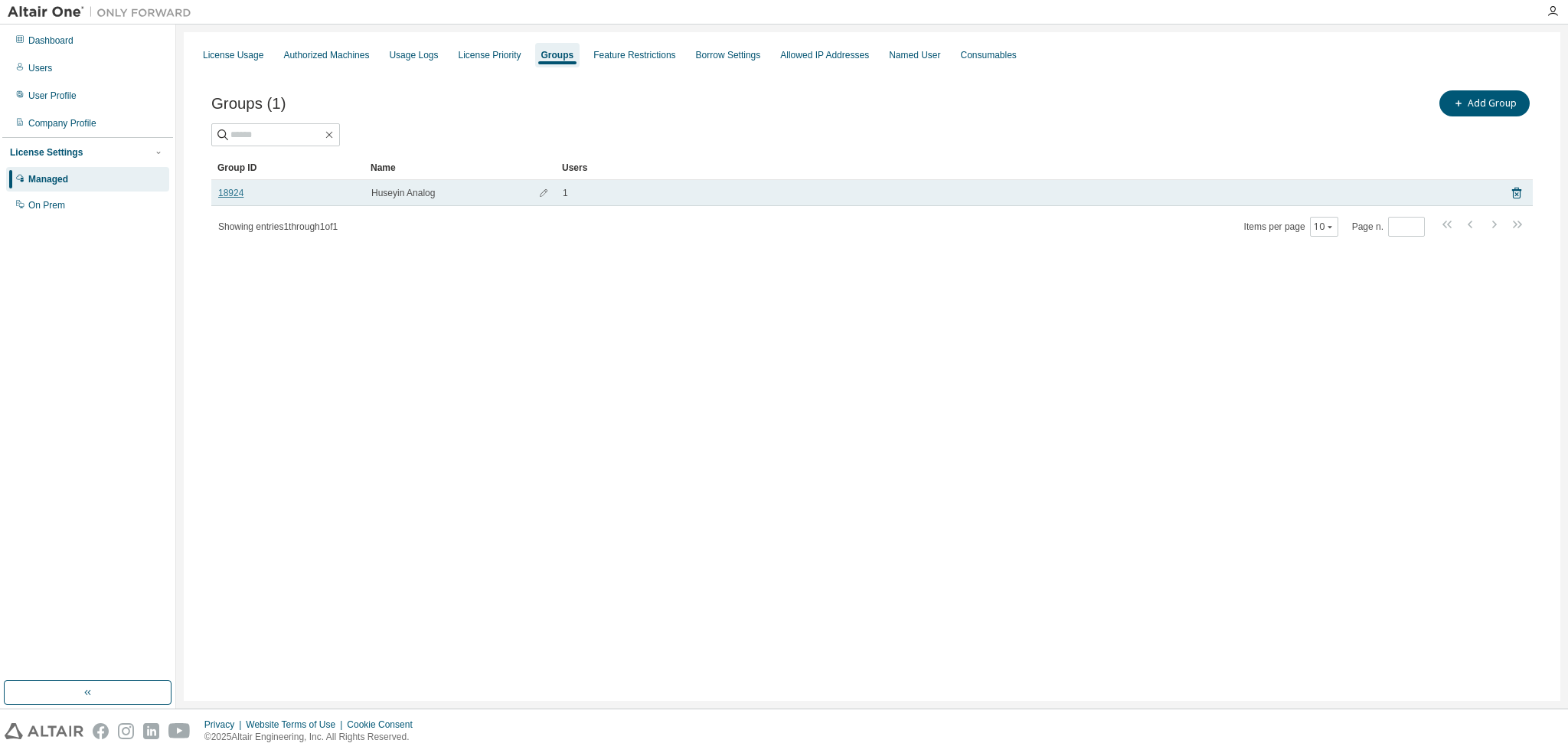
click at [225, 198] on link "18924" at bounding box center [230, 193] width 25 height 12
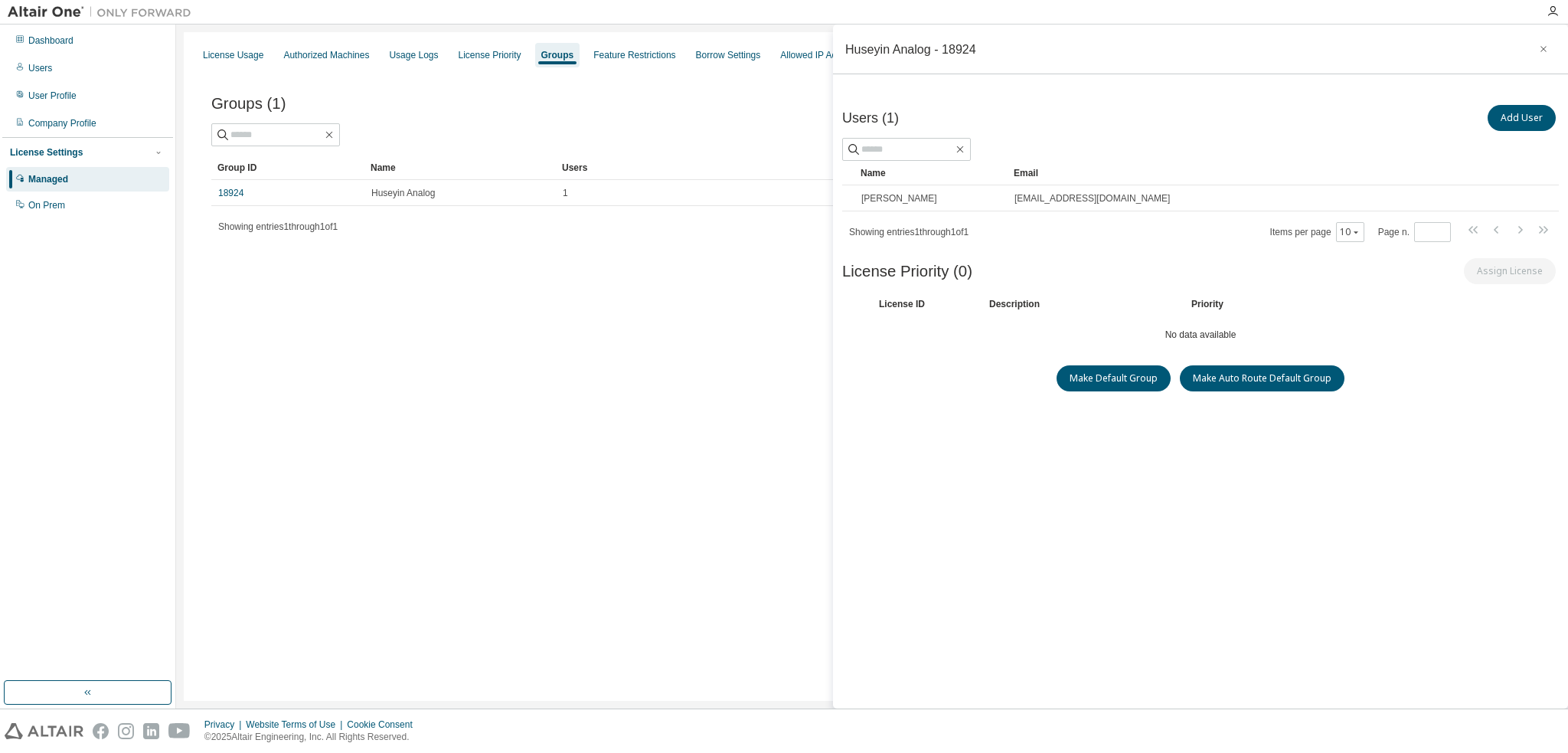
click at [911, 302] on div "License ID" at bounding box center [924, 304] width 92 height 12
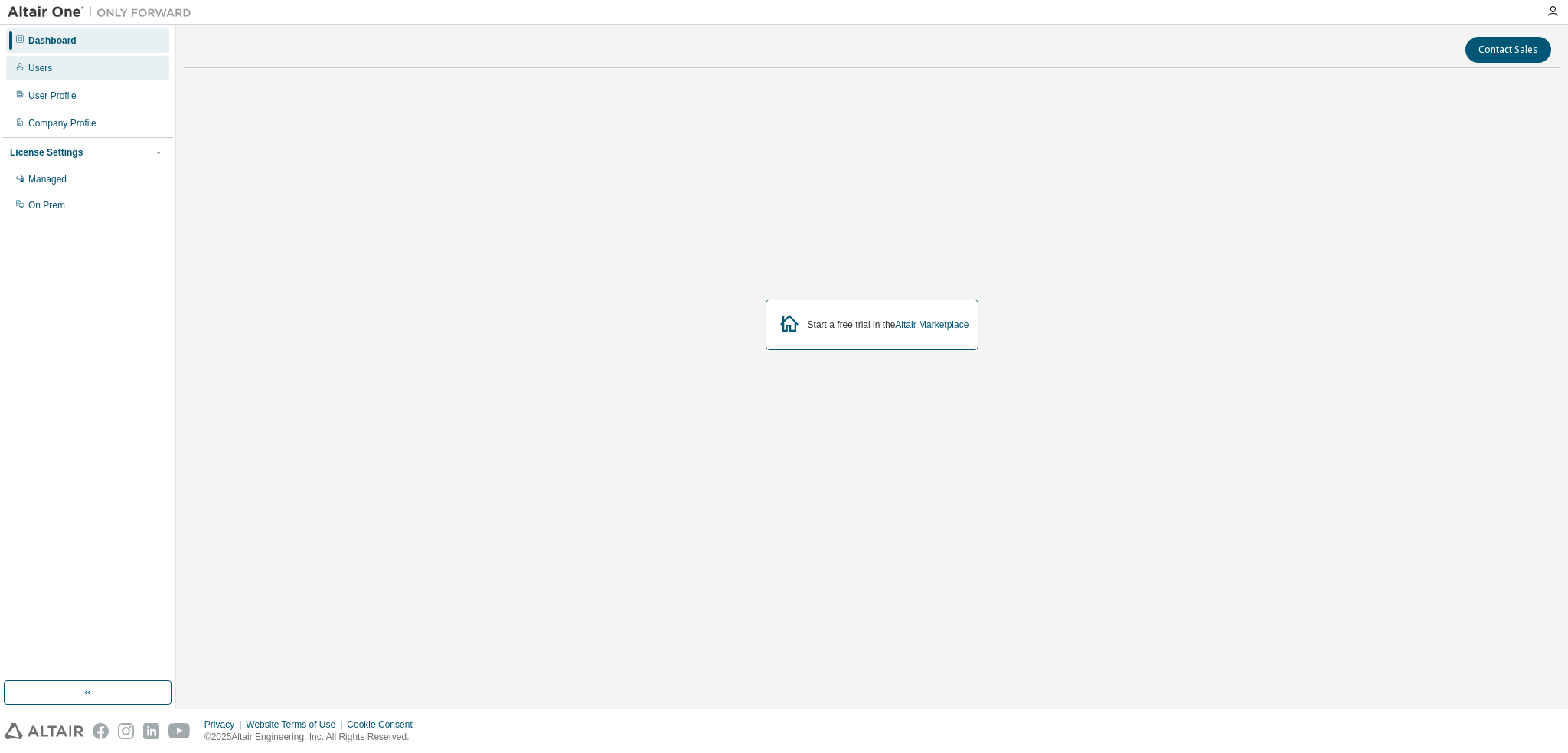
click at [50, 75] on div "Users" at bounding box center [88, 69] width 163 height 25
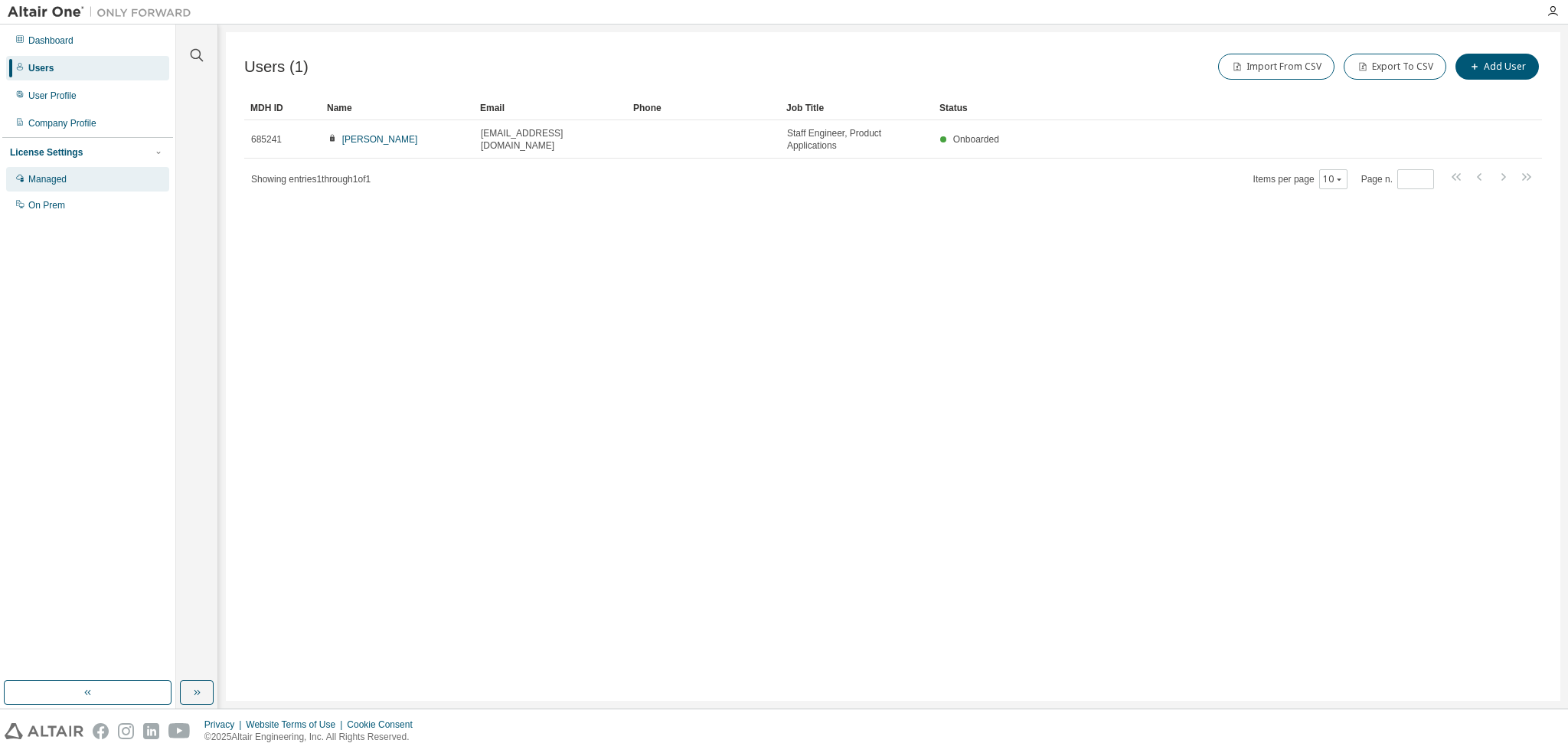
click at [63, 184] on div "Managed" at bounding box center [48, 179] width 38 height 12
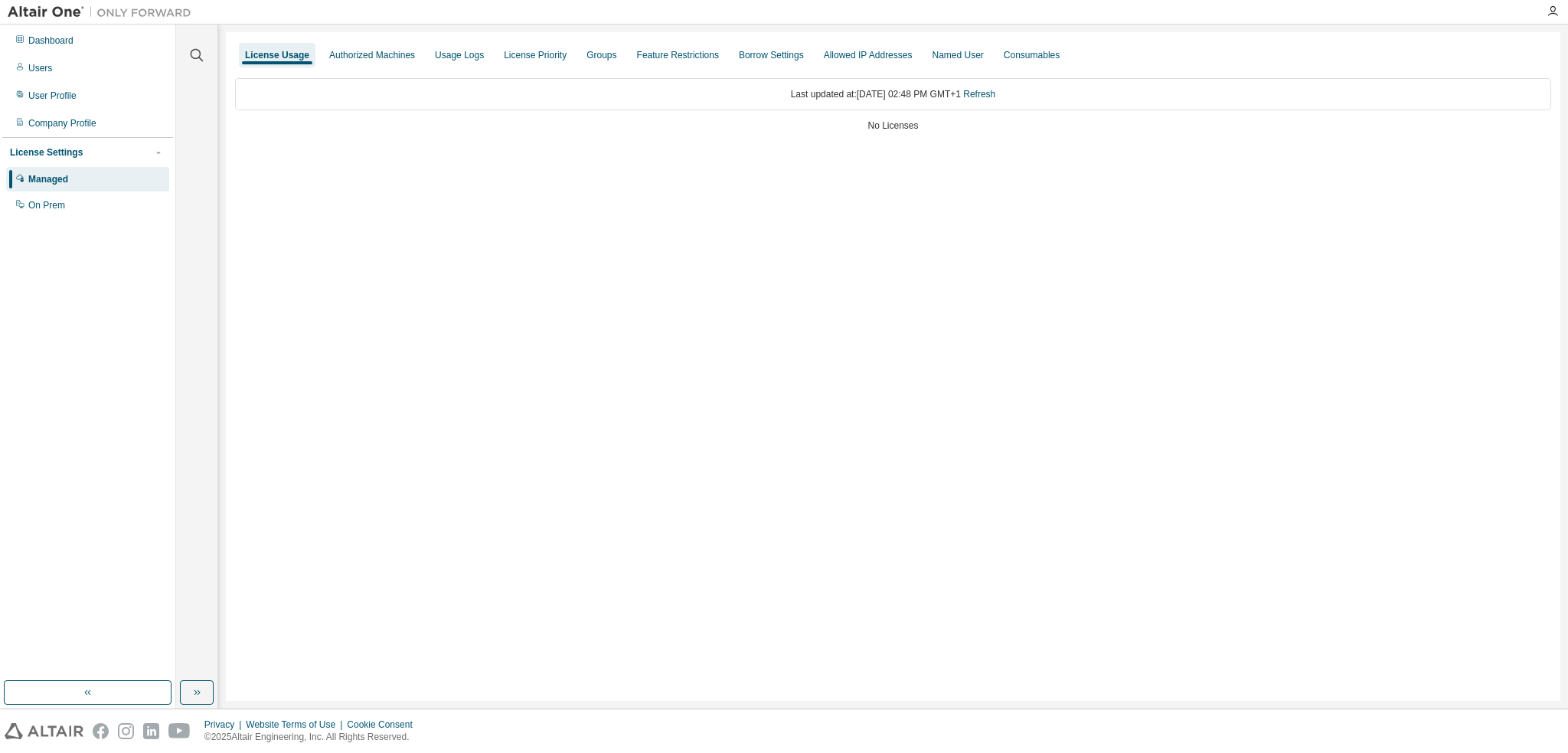
click at [57, 152] on div "License Settings" at bounding box center [46, 152] width 72 height 12
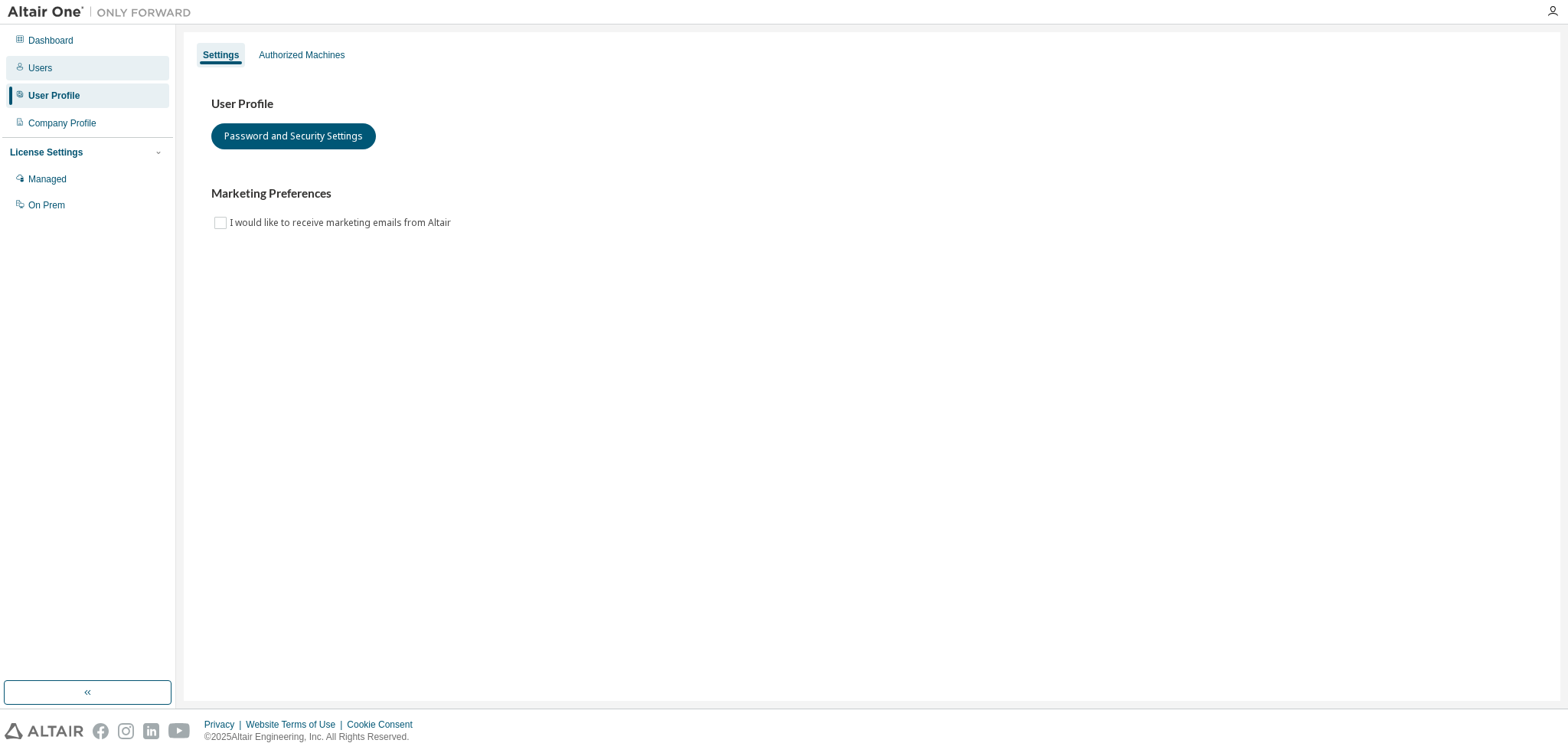
click at [55, 67] on div "Users" at bounding box center [88, 69] width 163 height 25
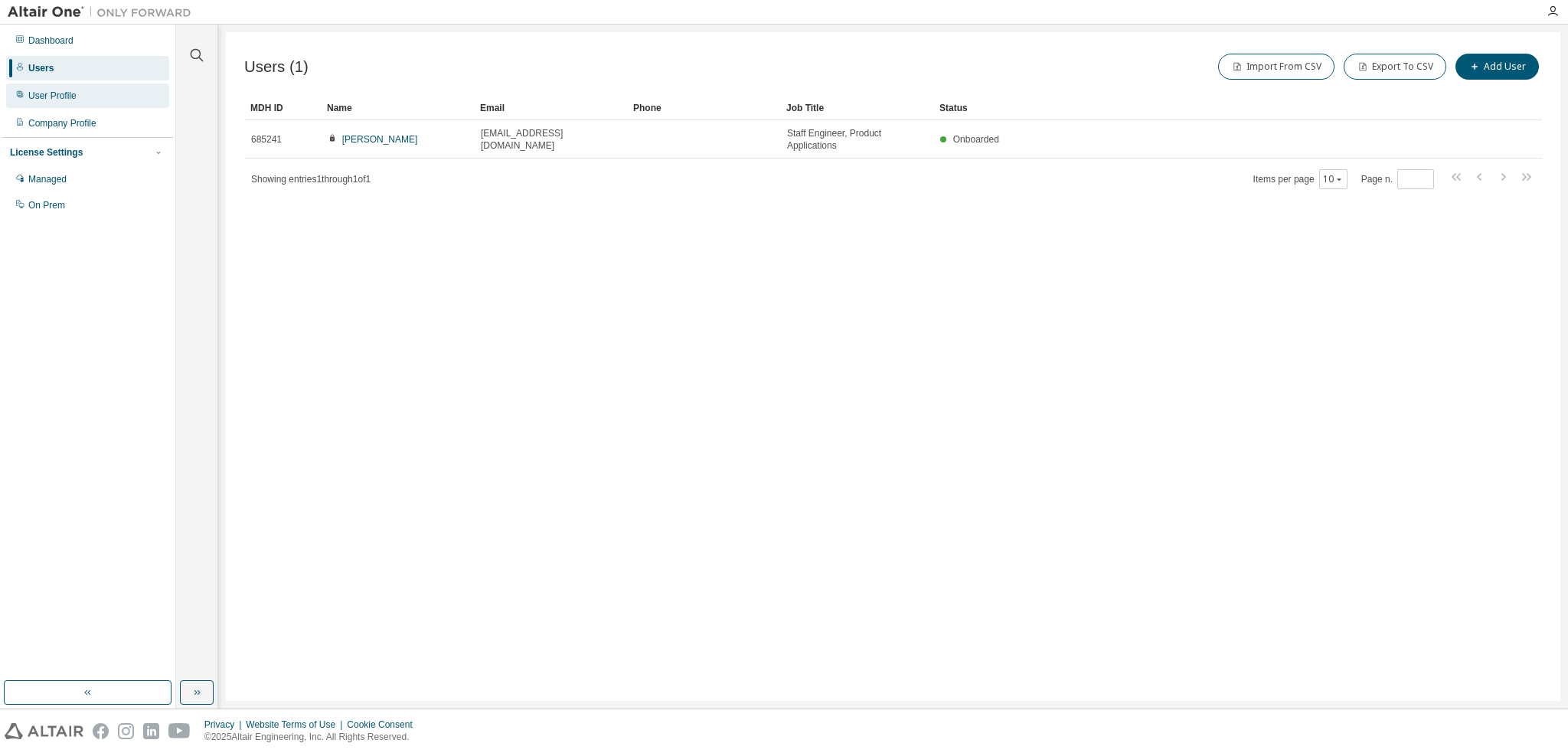
click at [55, 96] on div "User Profile" at bounding box center [52, 95] width 48 height 12
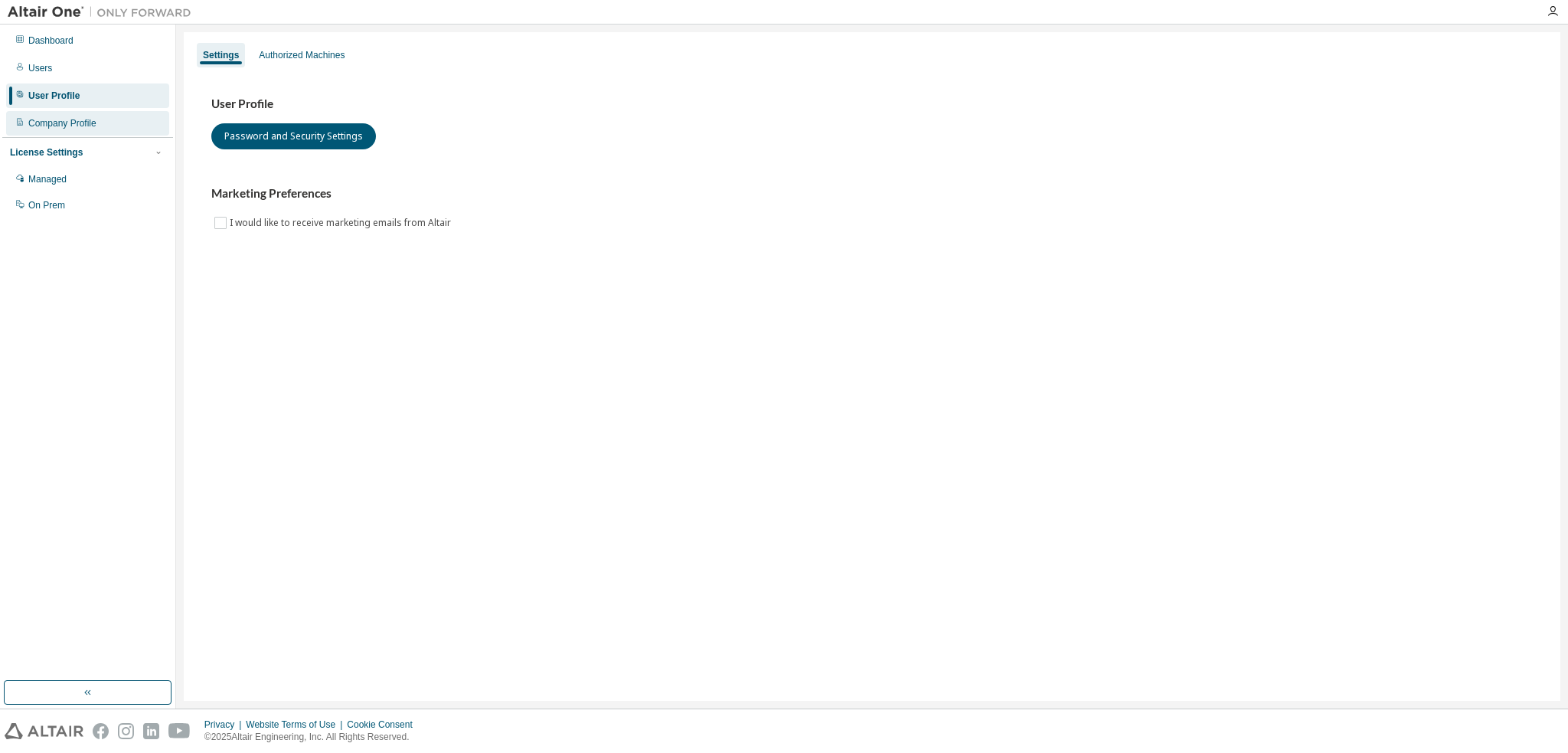
click at [50, 126] on div "Company Profile" at bounding box center [62, 123] width 69 height 12
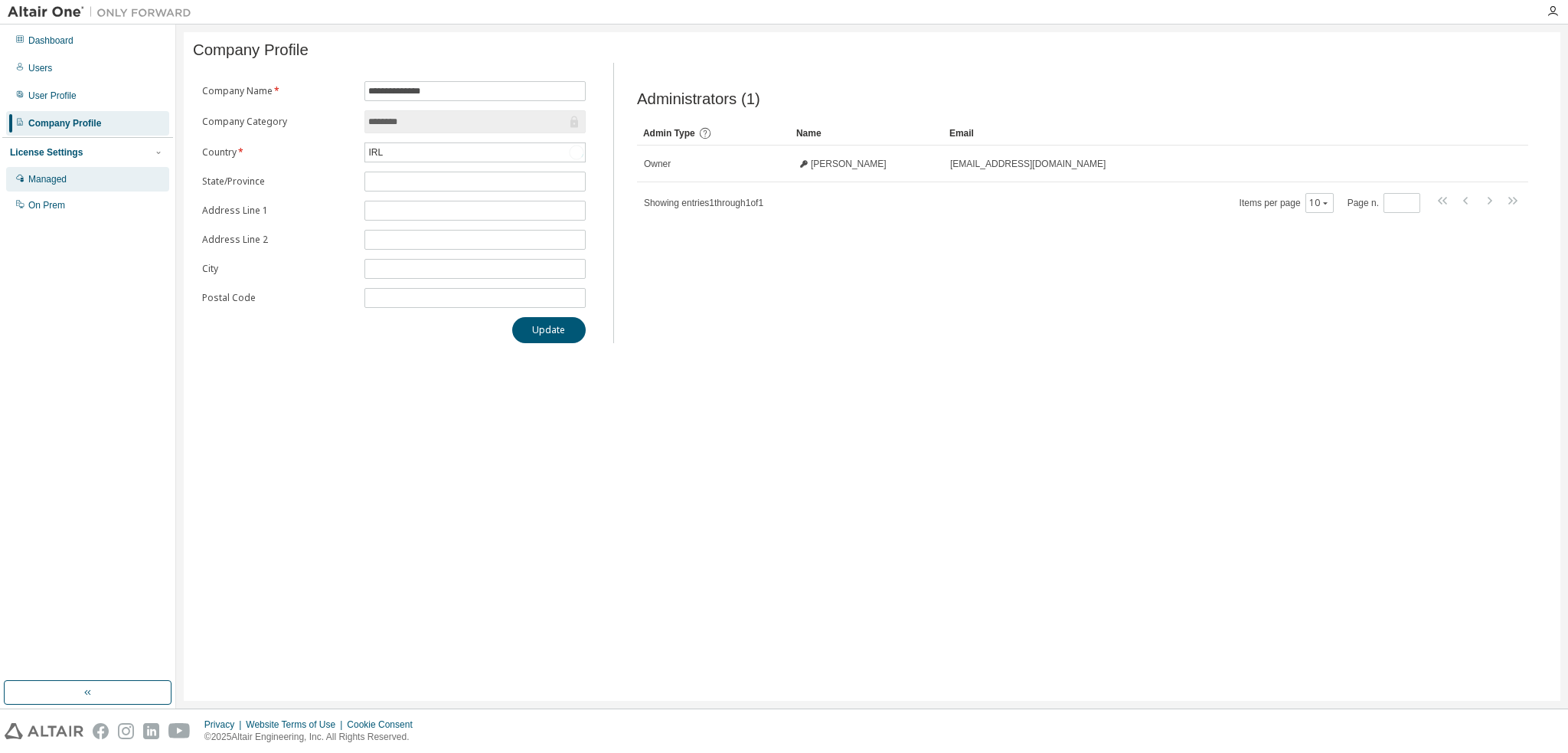
click at [54, 186] on div "Managed" at bounding box center [88, 179] width 163 height 25
